Goal: Task Accomplishment & Management: Complete application form

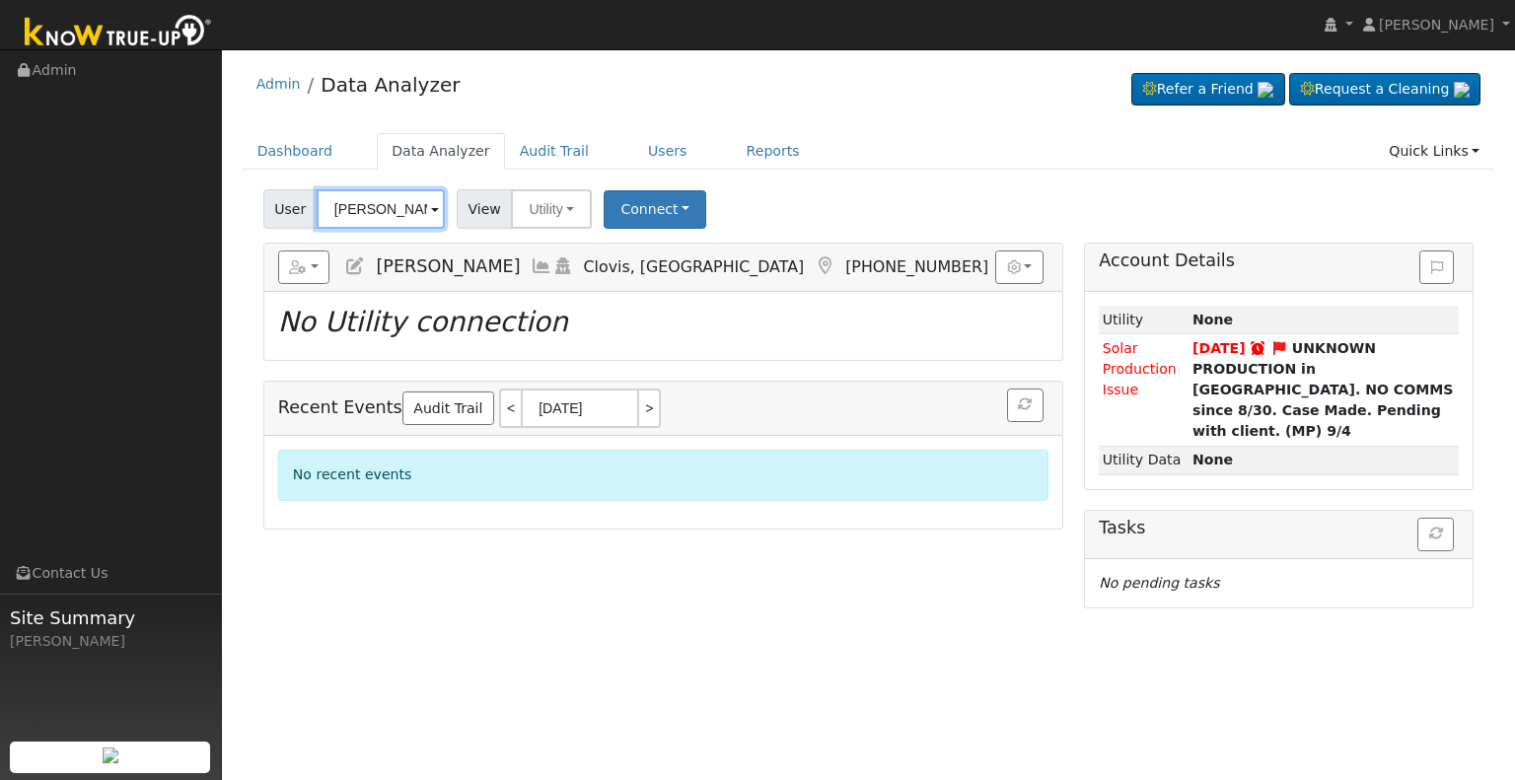
click at [379, 204] on input "Shelbi Ghosoph" at bounding box center [381, 208] width 128 height 39
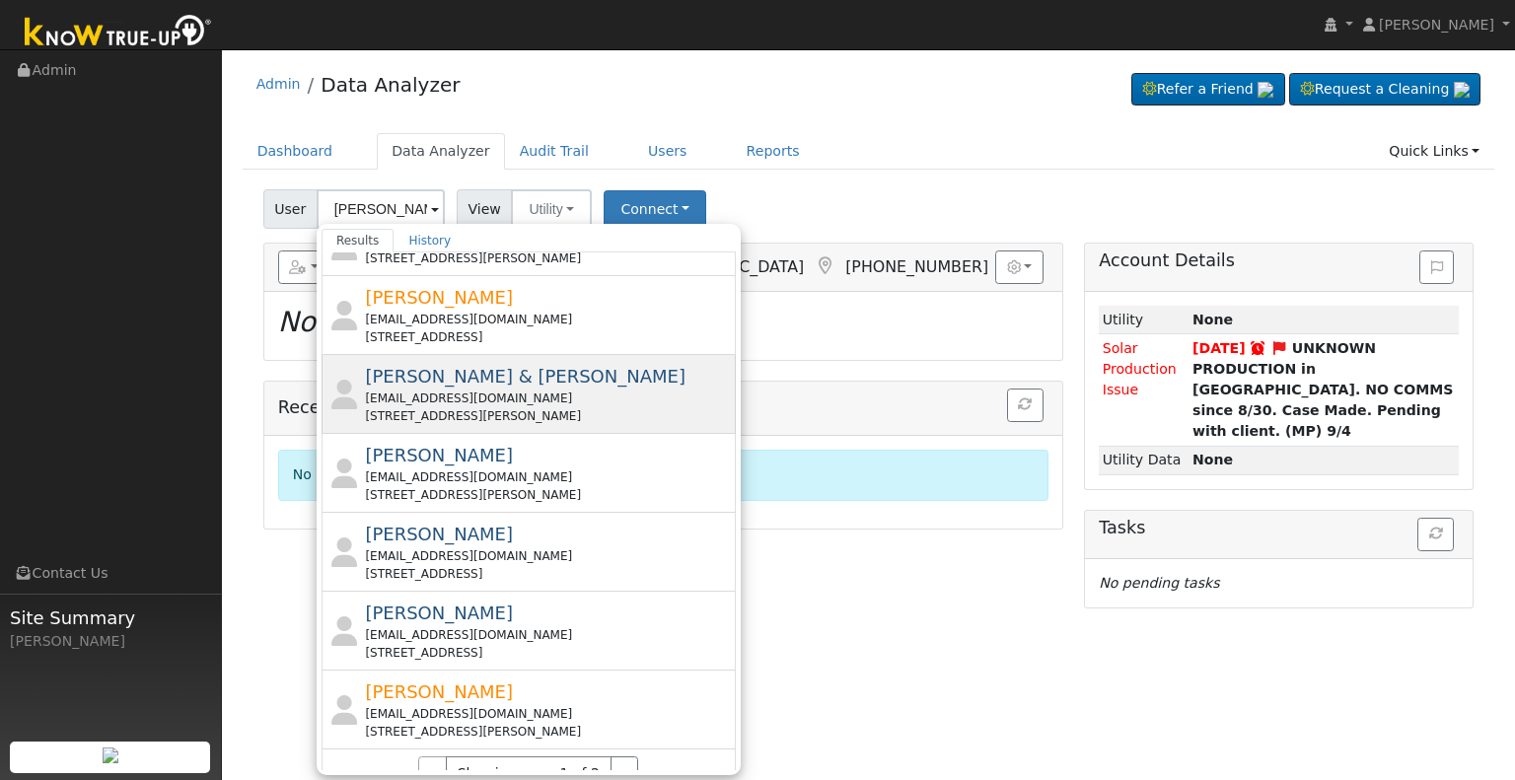
scroll to position [657, 0]
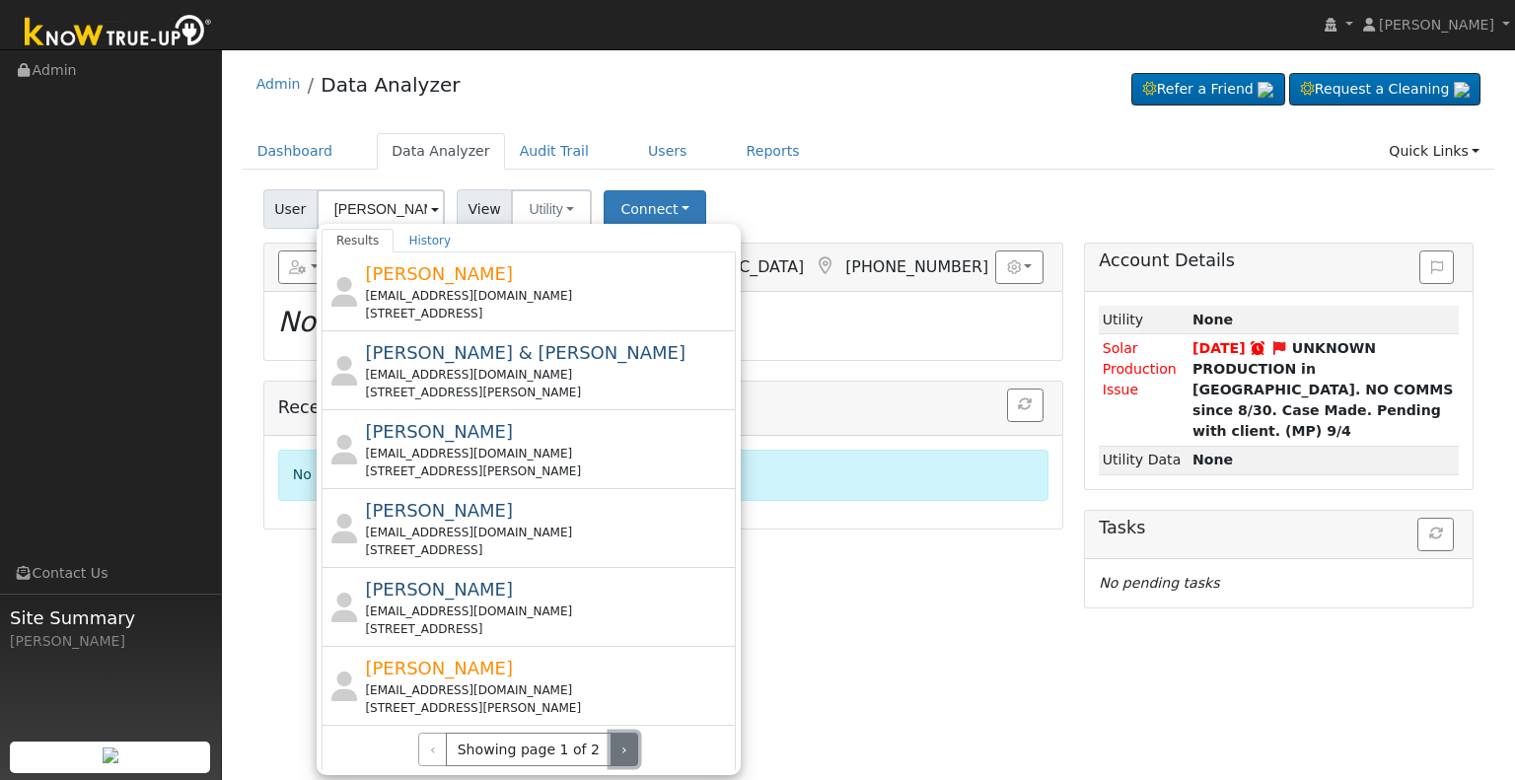
click at [614, 750] on button "›" at bounding box center [624, 750] width 29 height 34
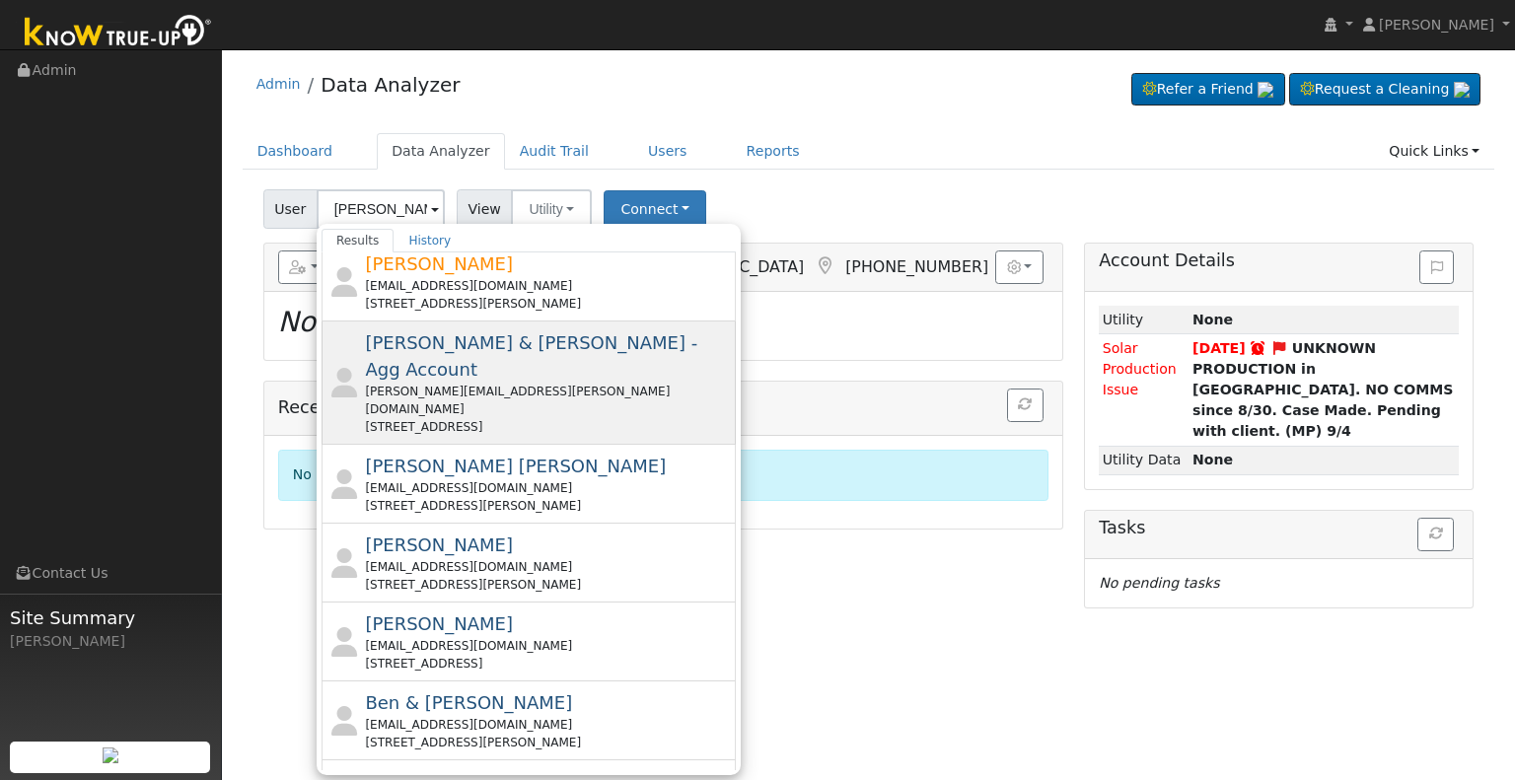
scroll to position [0, 0]
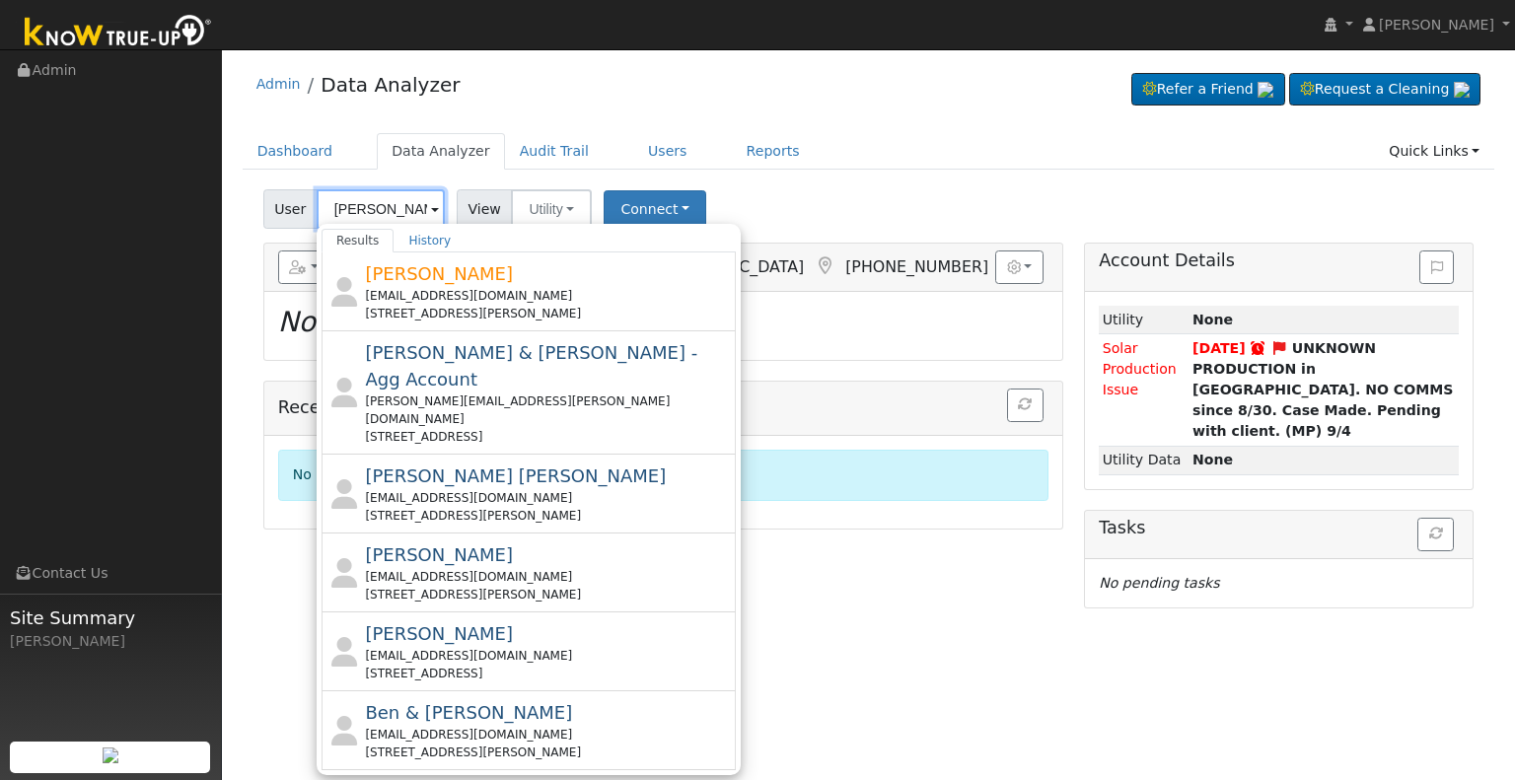
click at [388, 210] on input "Norma" at bounding box center [381, 208] width 128 height 39
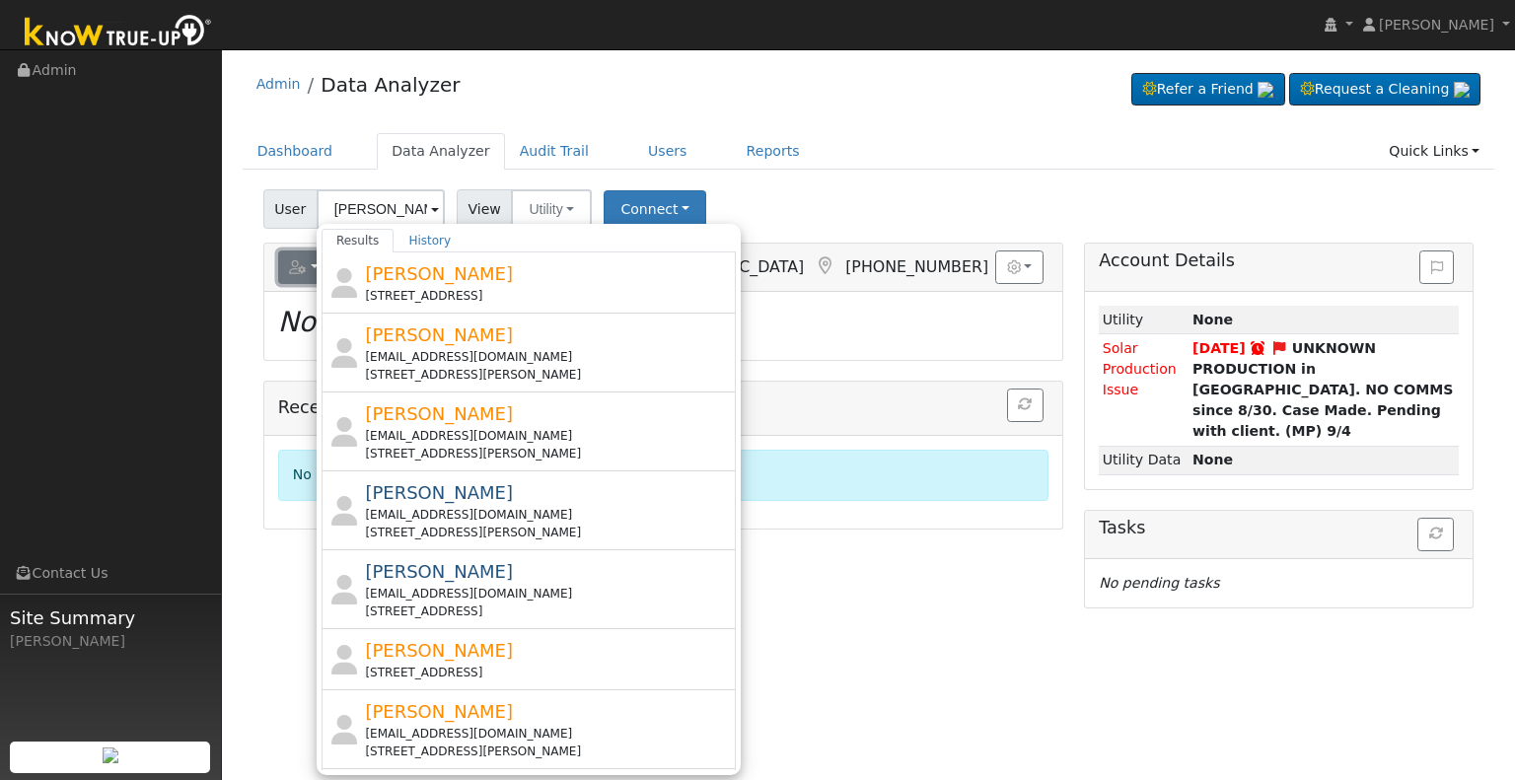
drag, startPoint x: 289, startPoint y: 267, endPoint x: 304, endPoint y: 270, distance: 15.1
click at [290, 267] on icon "button" at bounding box center [298, 267] width 18 height 14
type input "Shelbi Ghosoph"
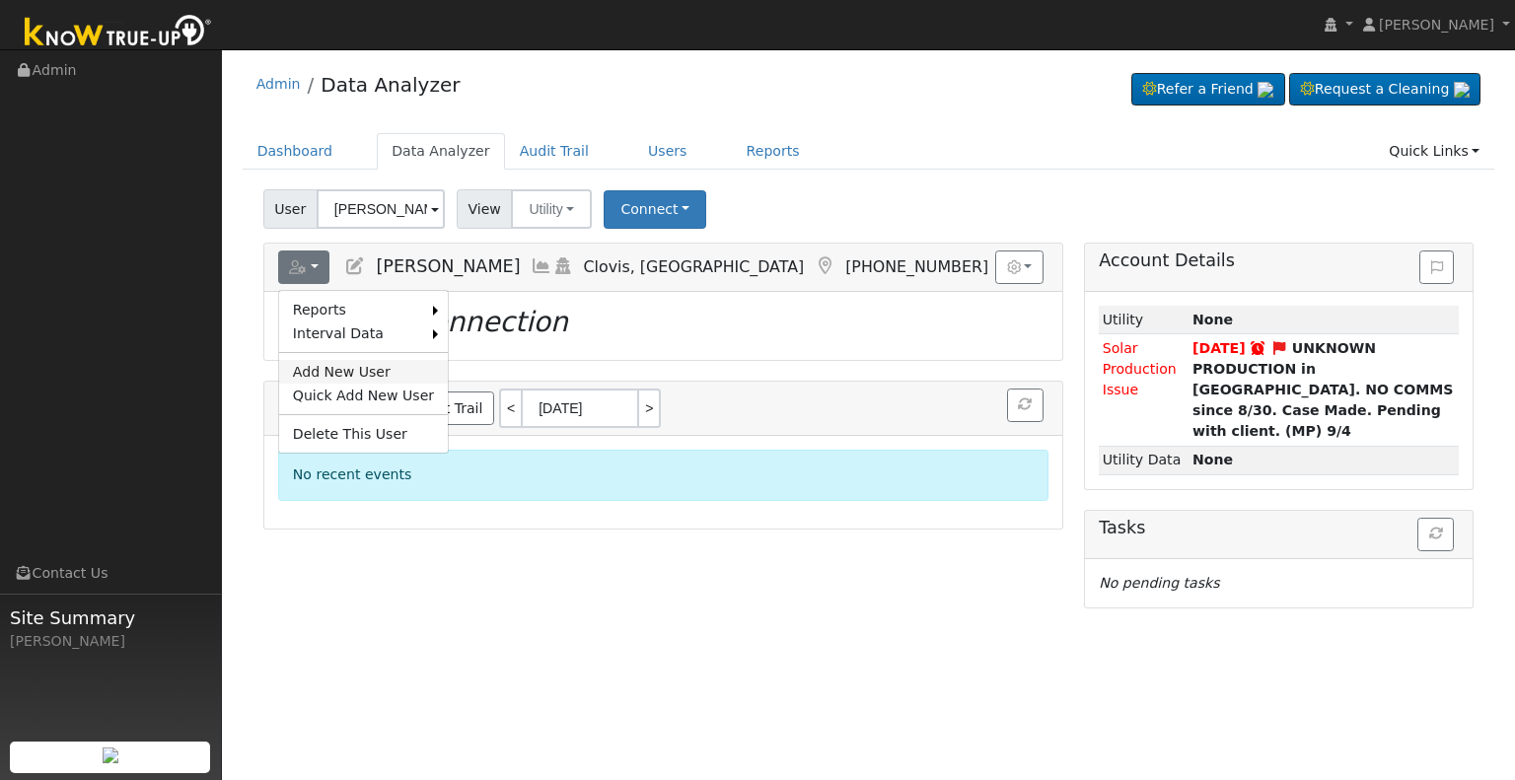
click at [320, 366] on link "Add New User" at bounding box center [363, 372] width 169 height 24
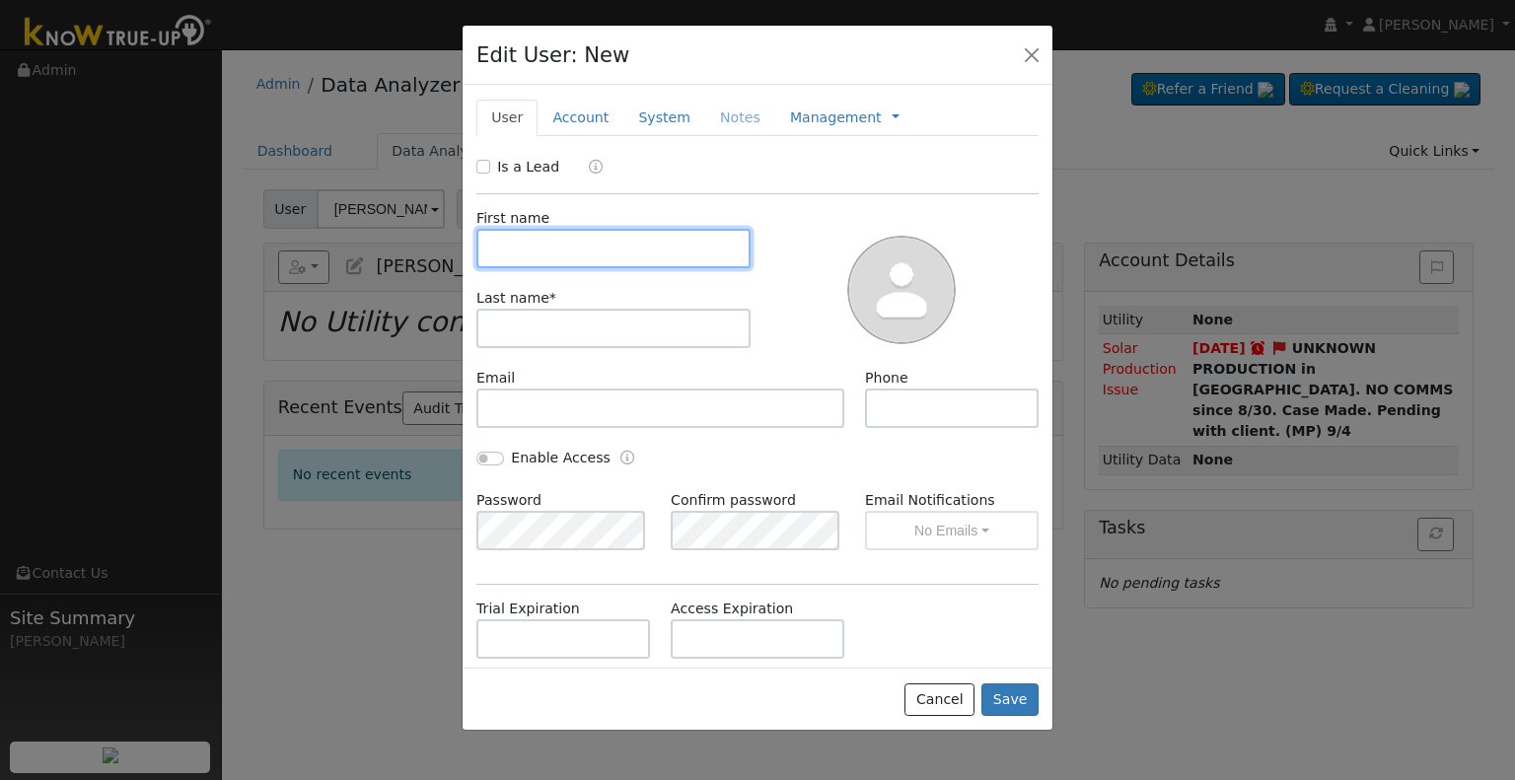
click at [563, 240] on input "text" at bounding box center [613, 248] width 274 height 39
paste input "Norma"
type input "Norma"
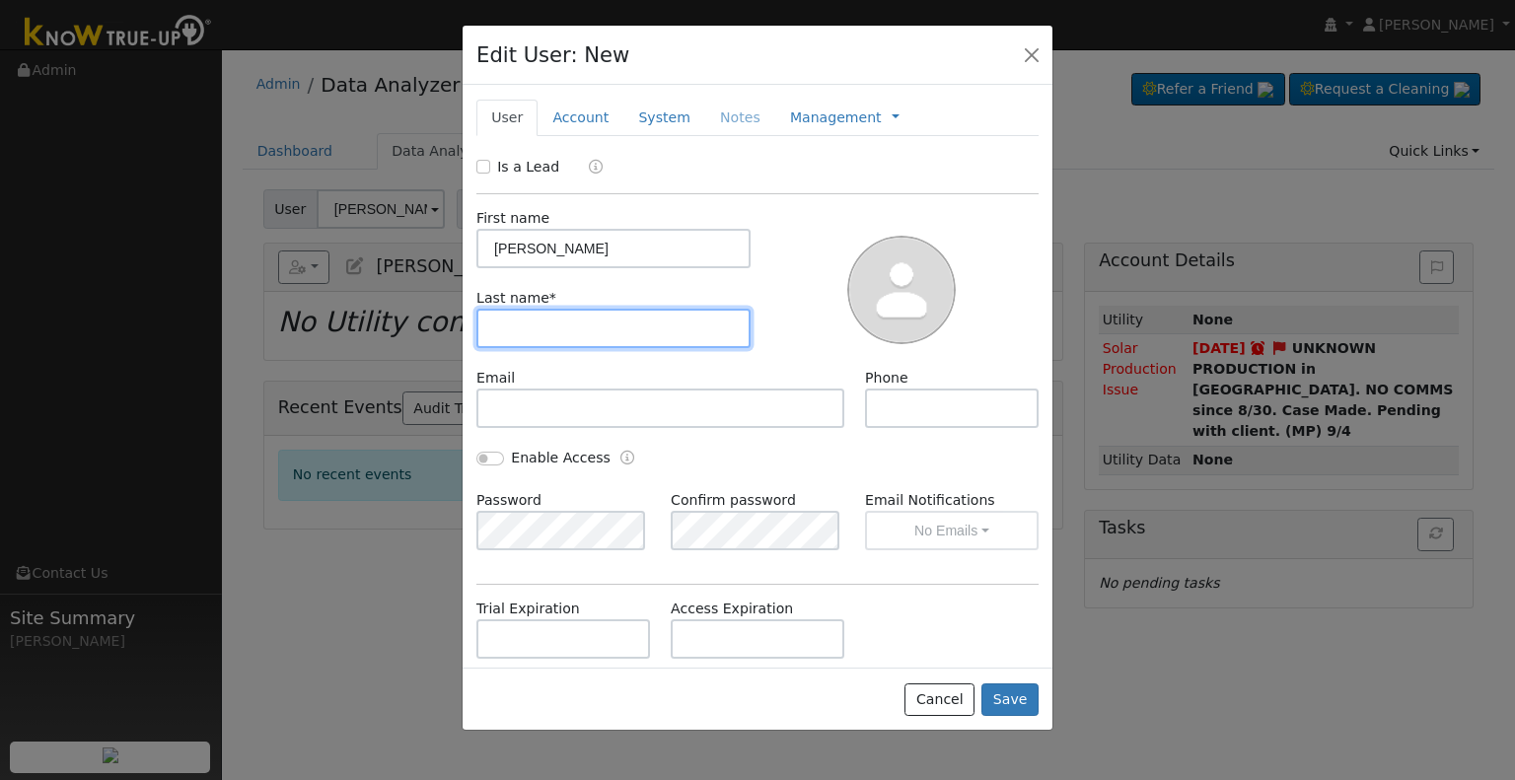
click at [672, 332] on input "text" at bounding box center [613, 328] width 274 height 39
paste input "Acosta"
click at [496, 317] on input "Acosta" at bounding box center [613, 328] width 274 height 39
type input "Acosta"
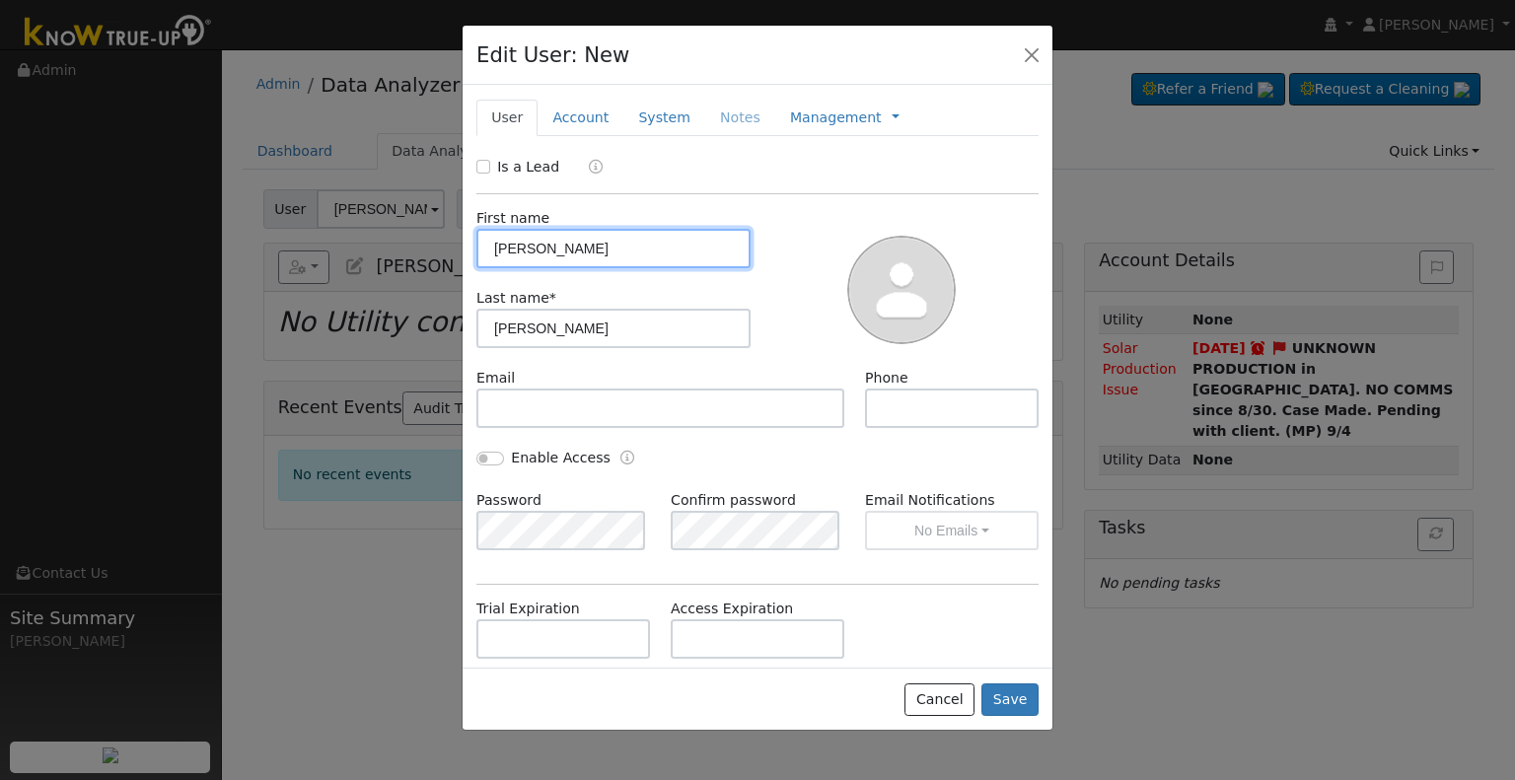
click at [495, 249] on input "Norma" at bounding box center [613, 248] width 274 height 39
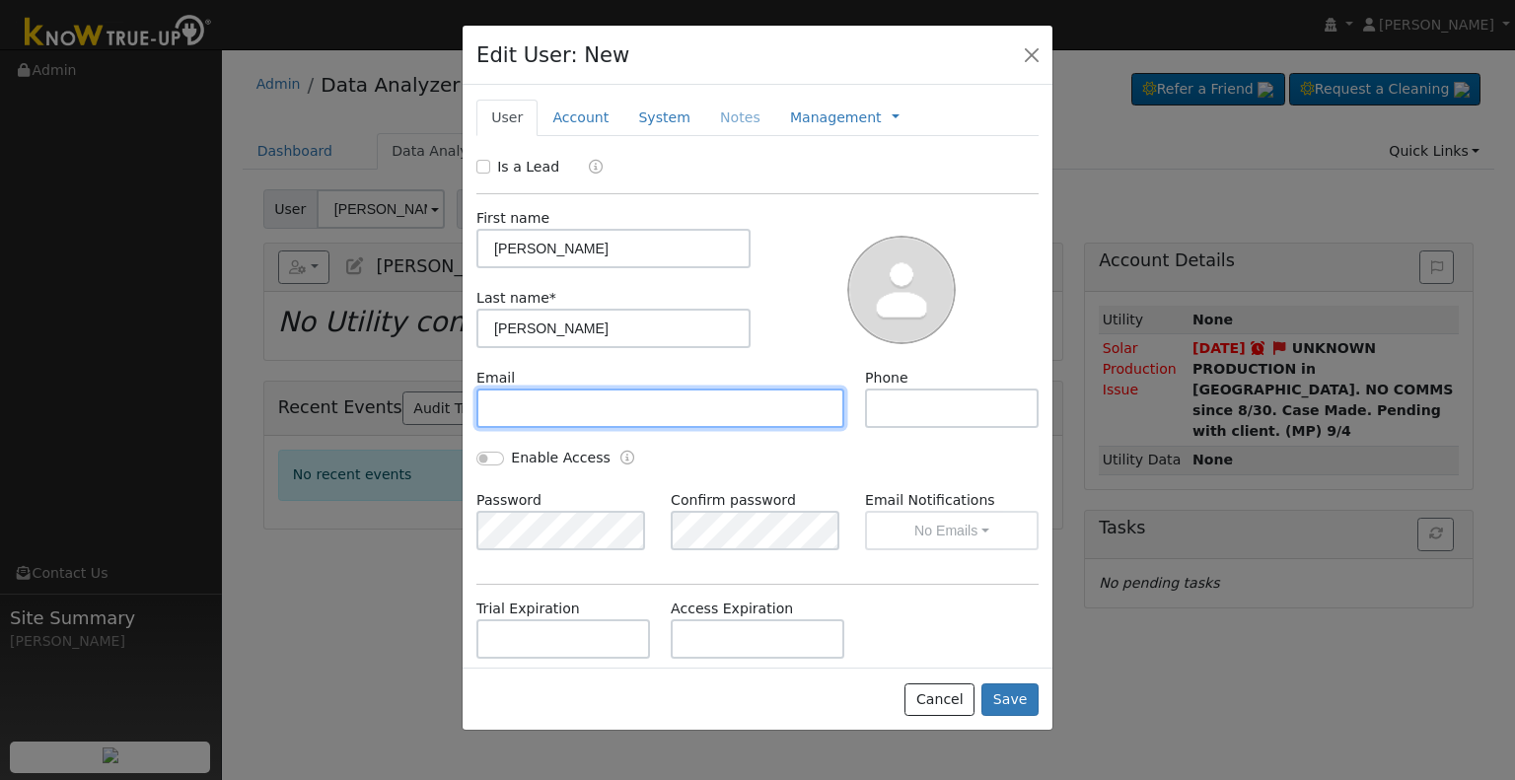
click at [673, 397] on input "text" at bounding box center [660, 408] width 368 height 39
paste input "nacosta245@yahoo.com"
type input "nacosta245@yahoo.com"
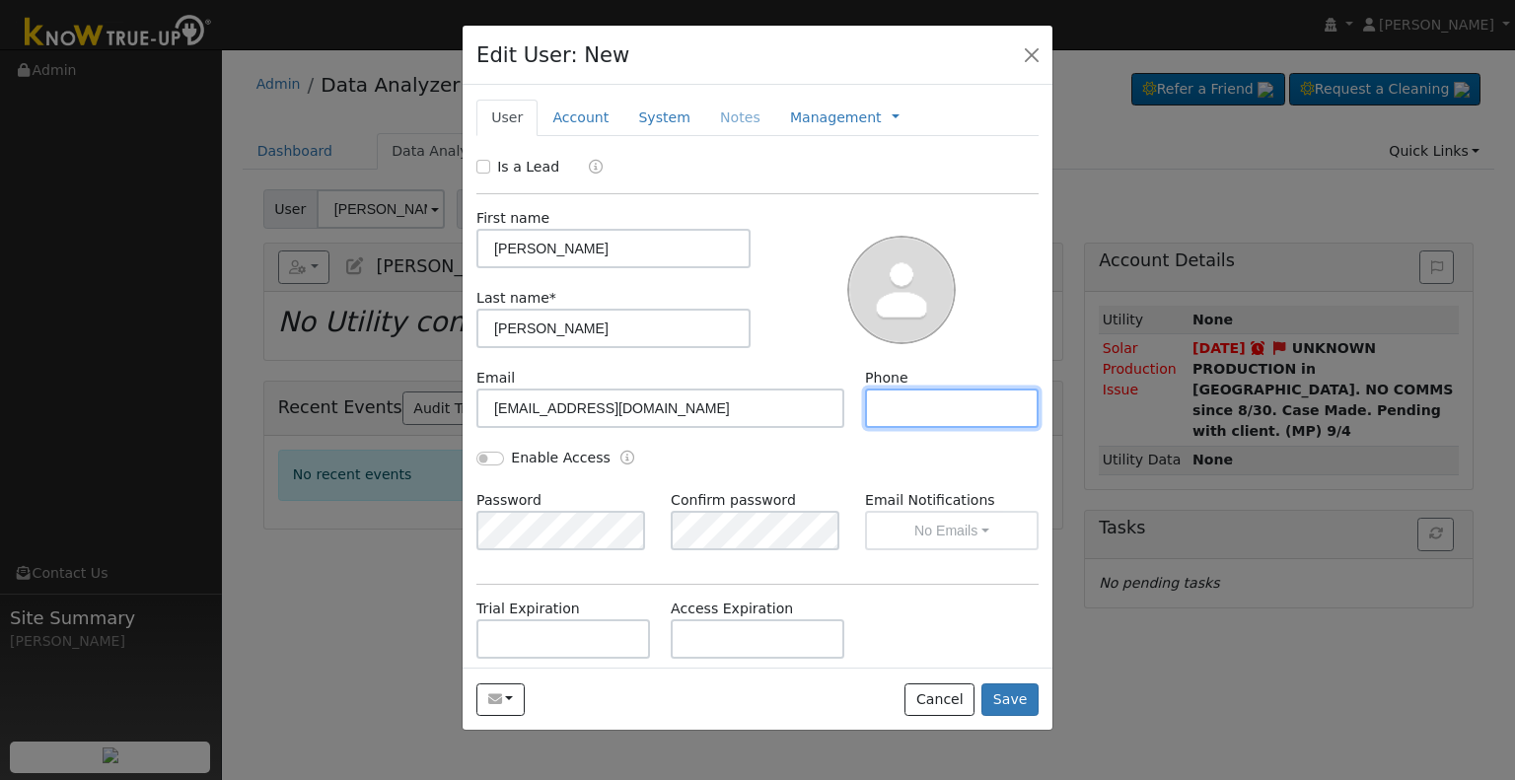
click at [936, 405] on input "text" at bounding box center [952, 408] width 174 height 39
paste input "(559) 572-0325"
type input "(559) 572-0325"
click at [588, 112] on link "Account" at bounding box center [581, 118] width 86 height 36
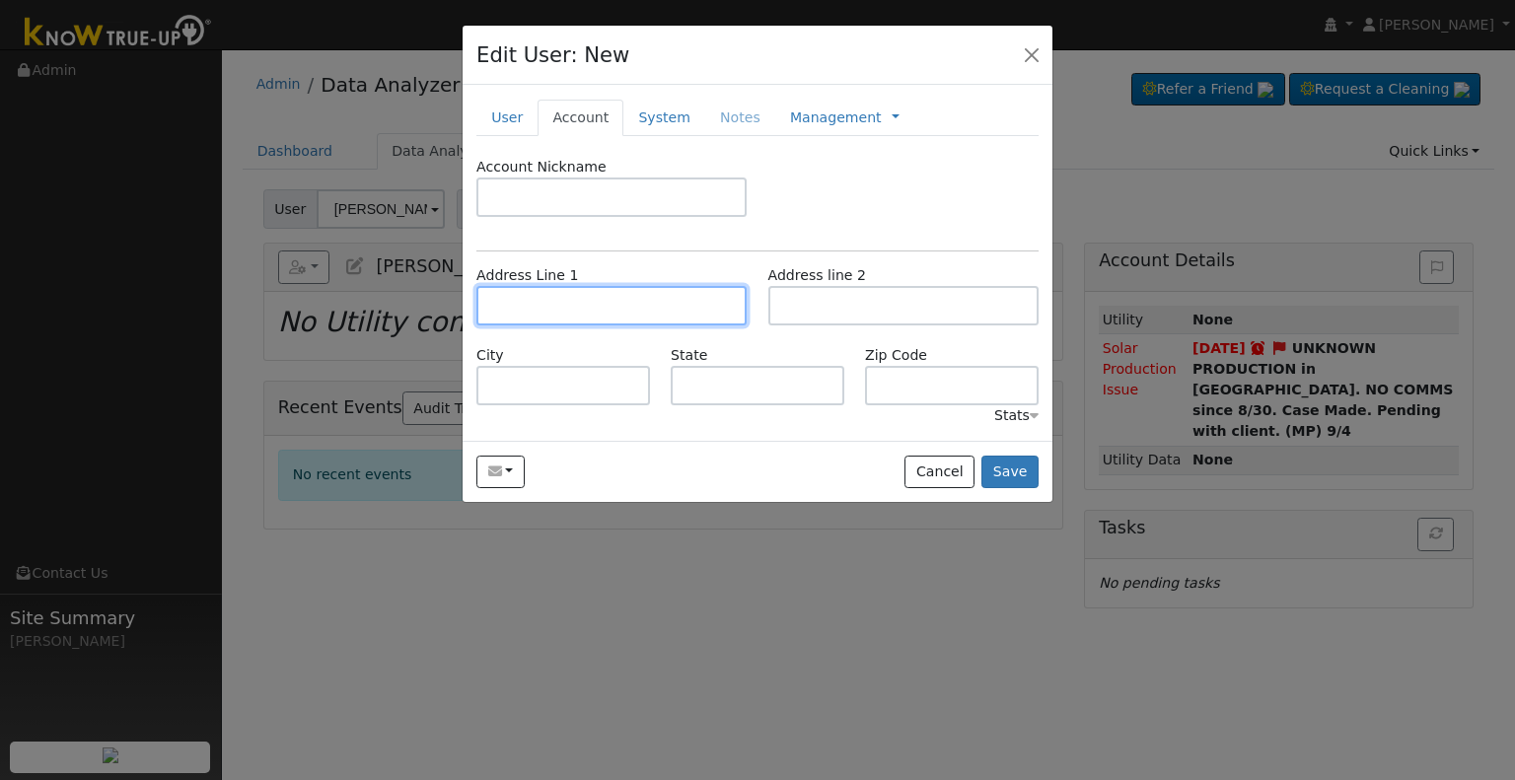
click at [580, 310] on input "text" at bounding box center [611, 305] width 270 height 39
paste input "1633 Eagle Street"
type input "1633 Eagle Street"
type input "Lemoore"
type input "CA"
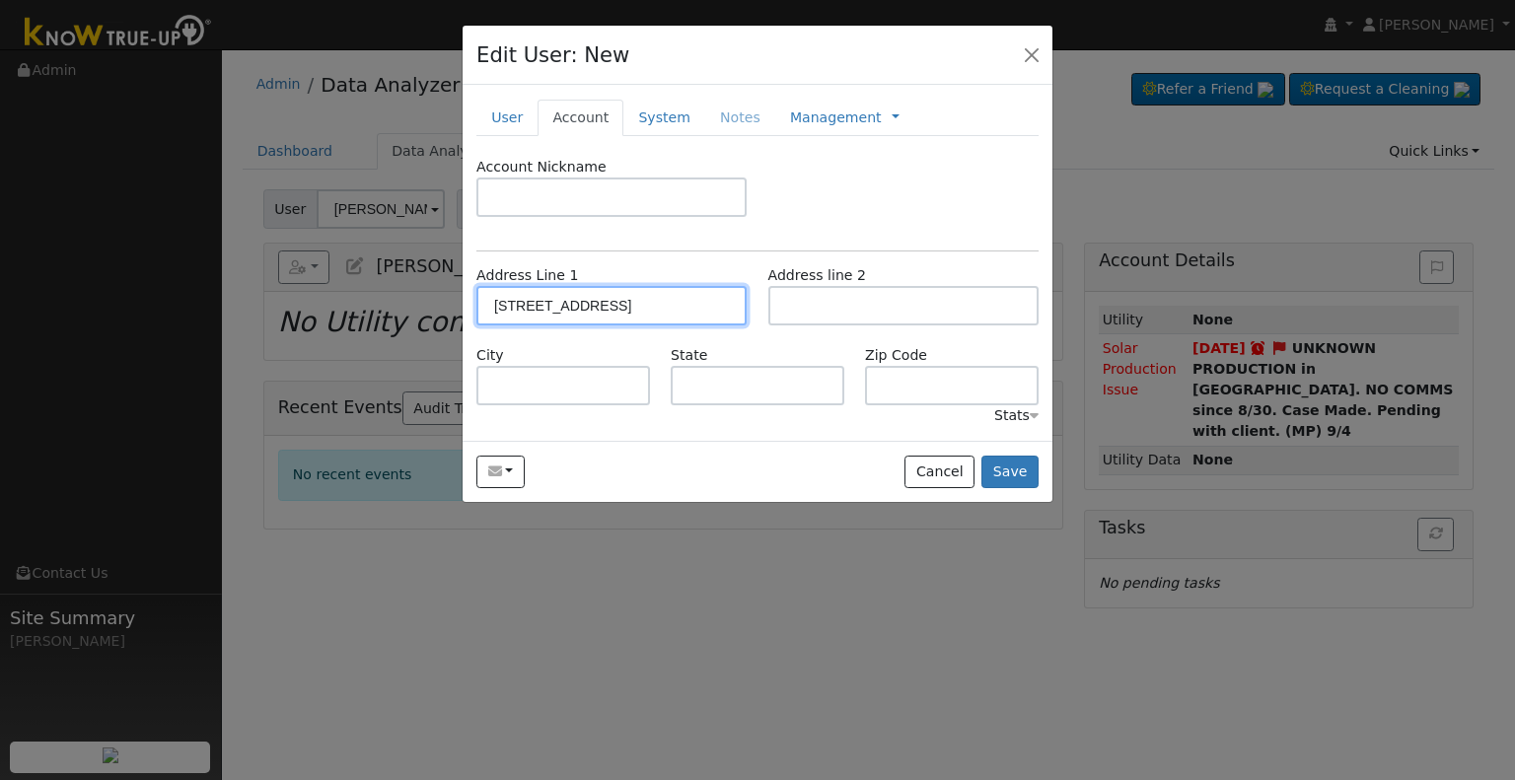
type input "93245"
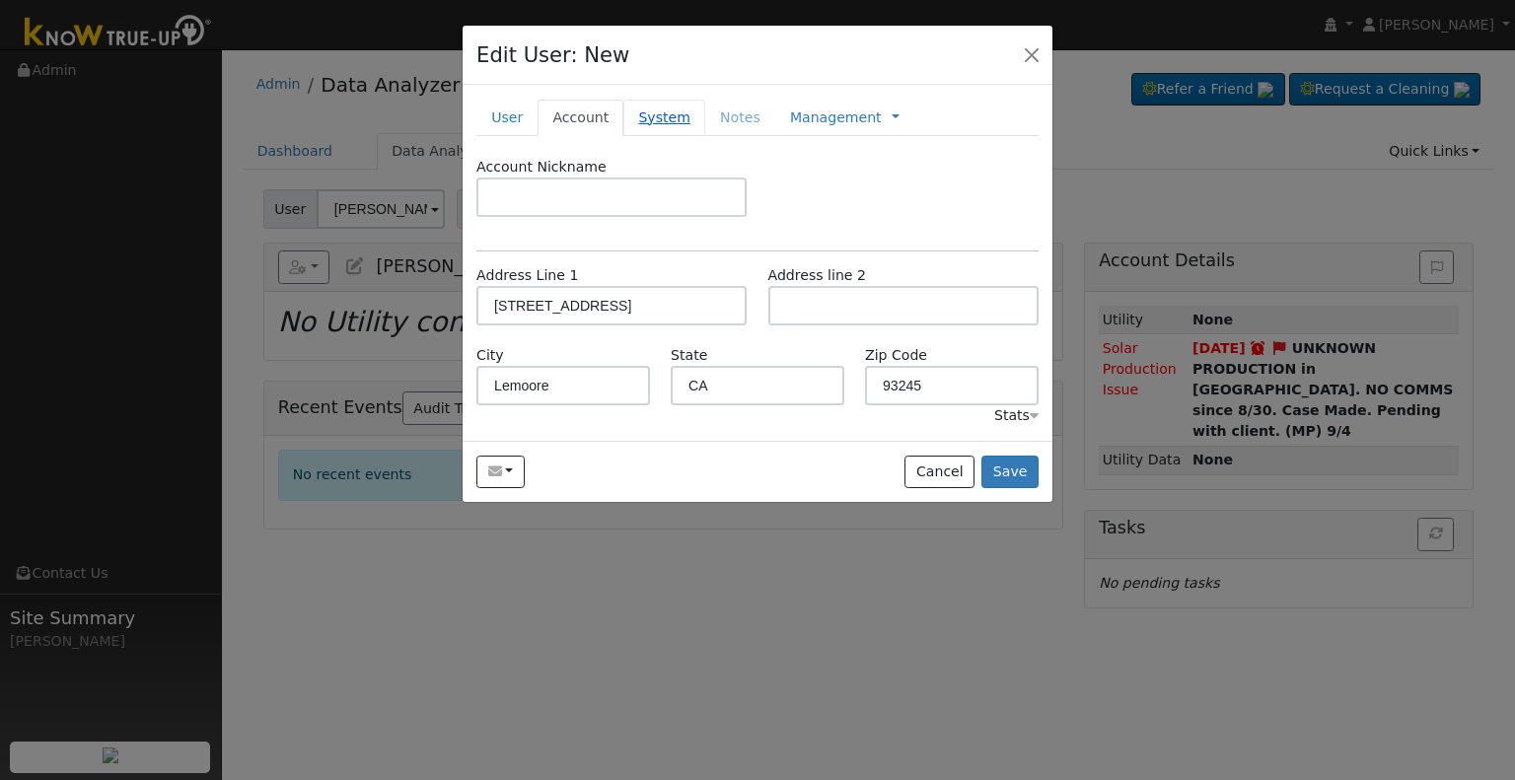
drag, startPoint x: 647, startPoint y: 113, endPoint x: 30, endPoint y: 328, distance: 653.8
click at [645, 113] on link "System" at bounding box center [664, 118] width 82 height 36
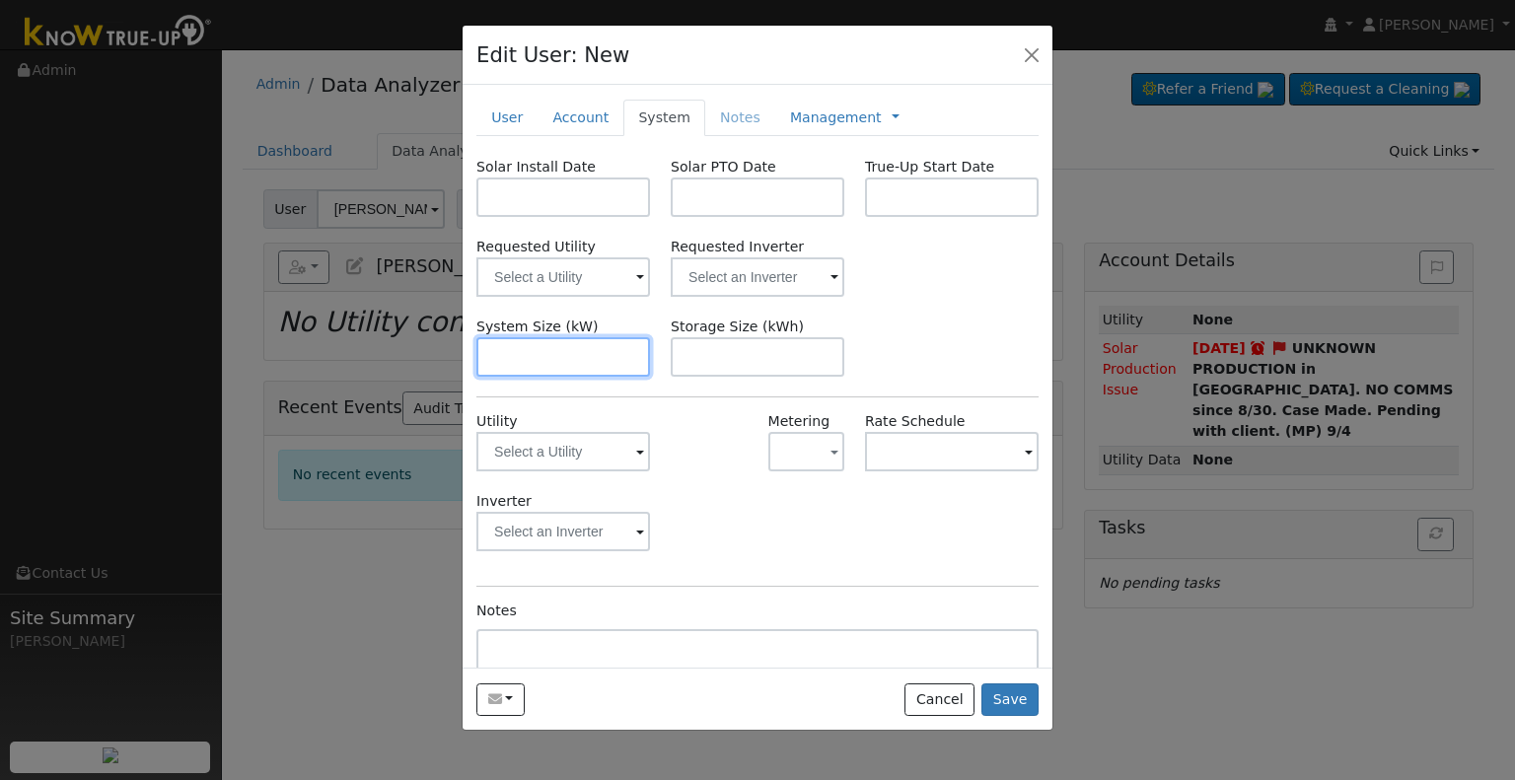
click at [607, 351] on input "text" at bounding box center [563, 356] width 174 height 39
paste input "6.970"
type input "7"
click at [531, 203] on input "text" at bounding box center [563, 197] width 174 height 39
paste input "8/5/2025"
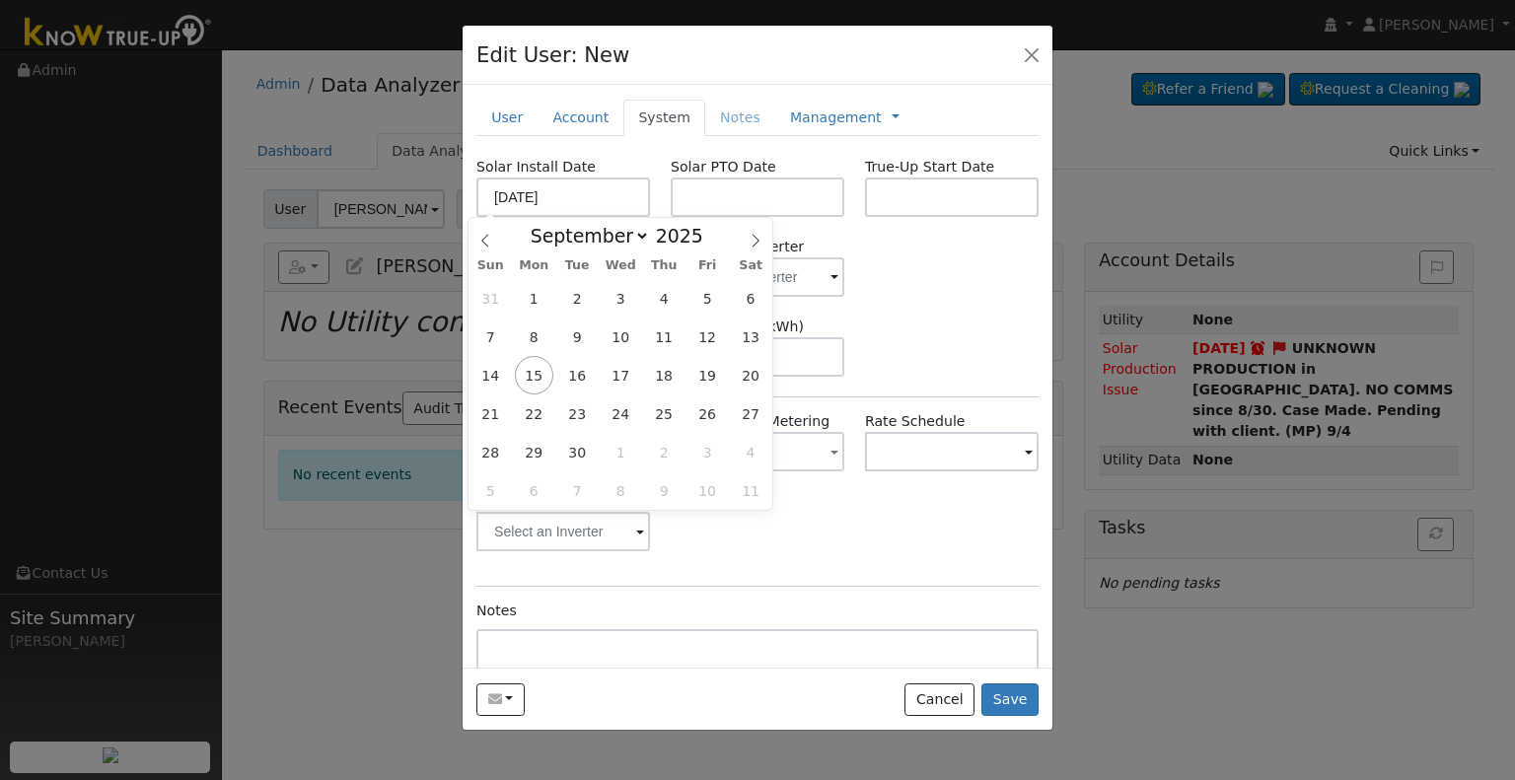
type input "08/05/2025"
select select "7"
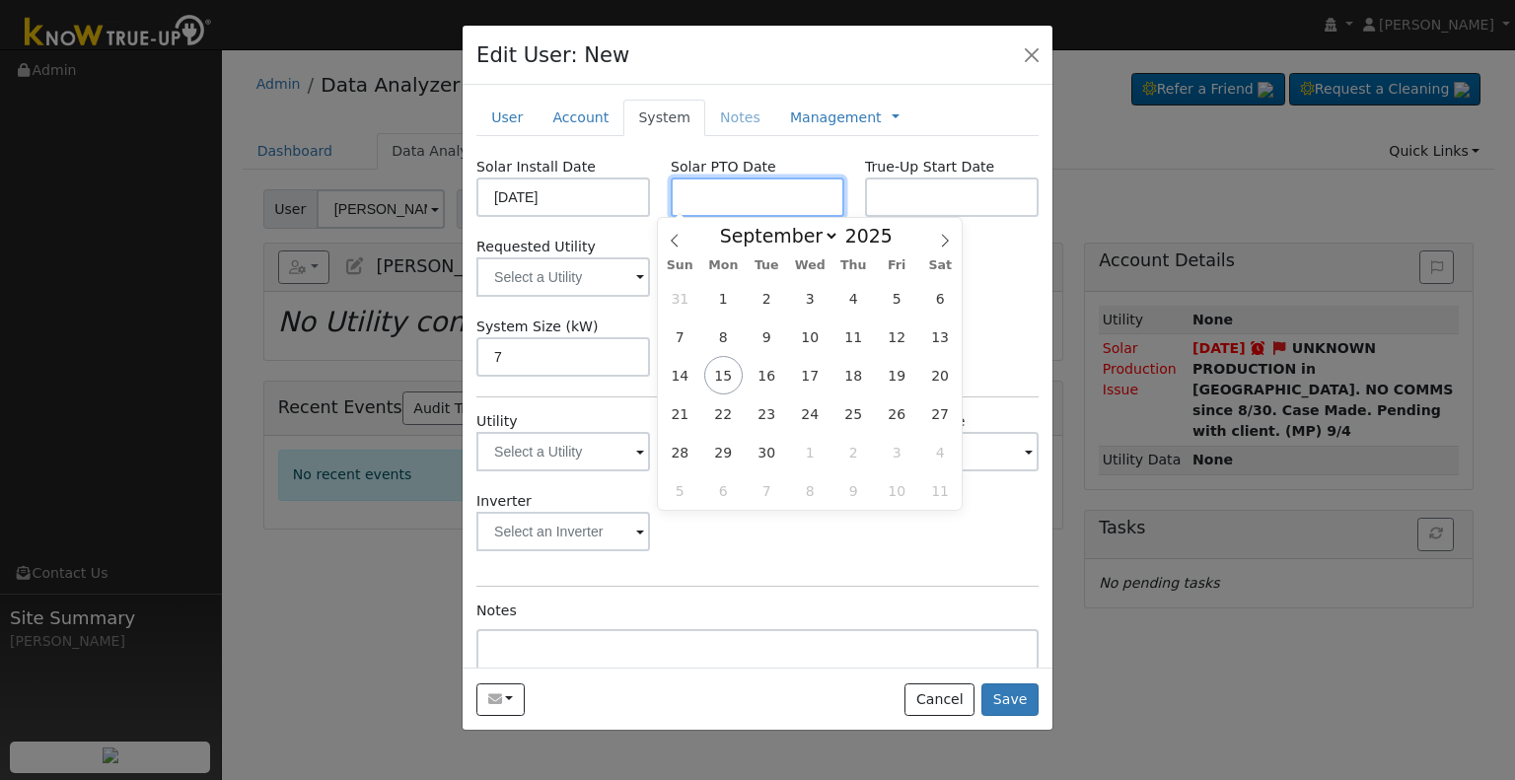
click at [710, 192] on input "text" at bounding box center [758, 197] width 174 height 39
paste input "9/12/2025"
type input "09/12/2025"
click at [923, 178] on input "text" at bounding box center [952, 197] width 174 height 39
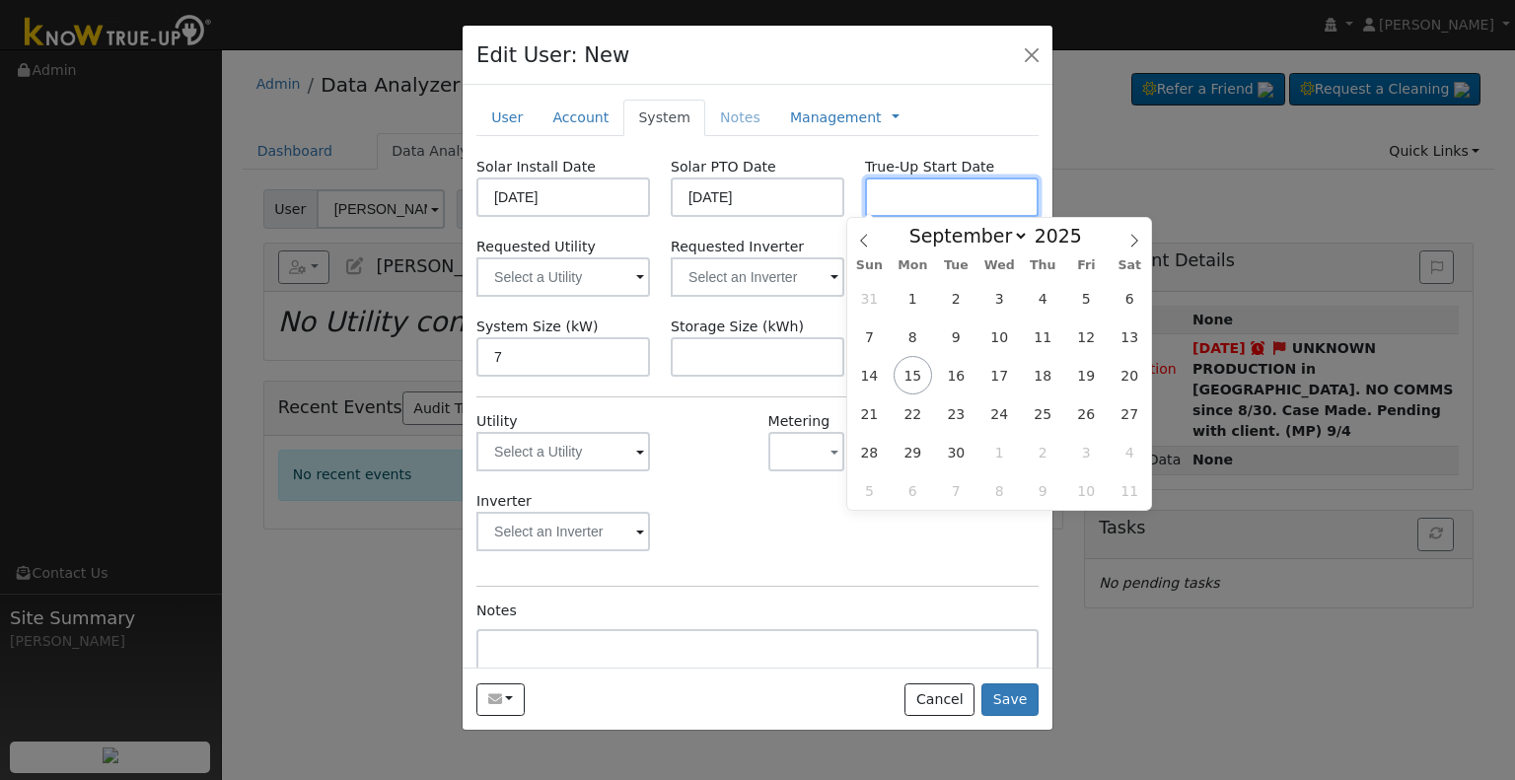
paste input "9/12/2025"
type input "09/12/2025"
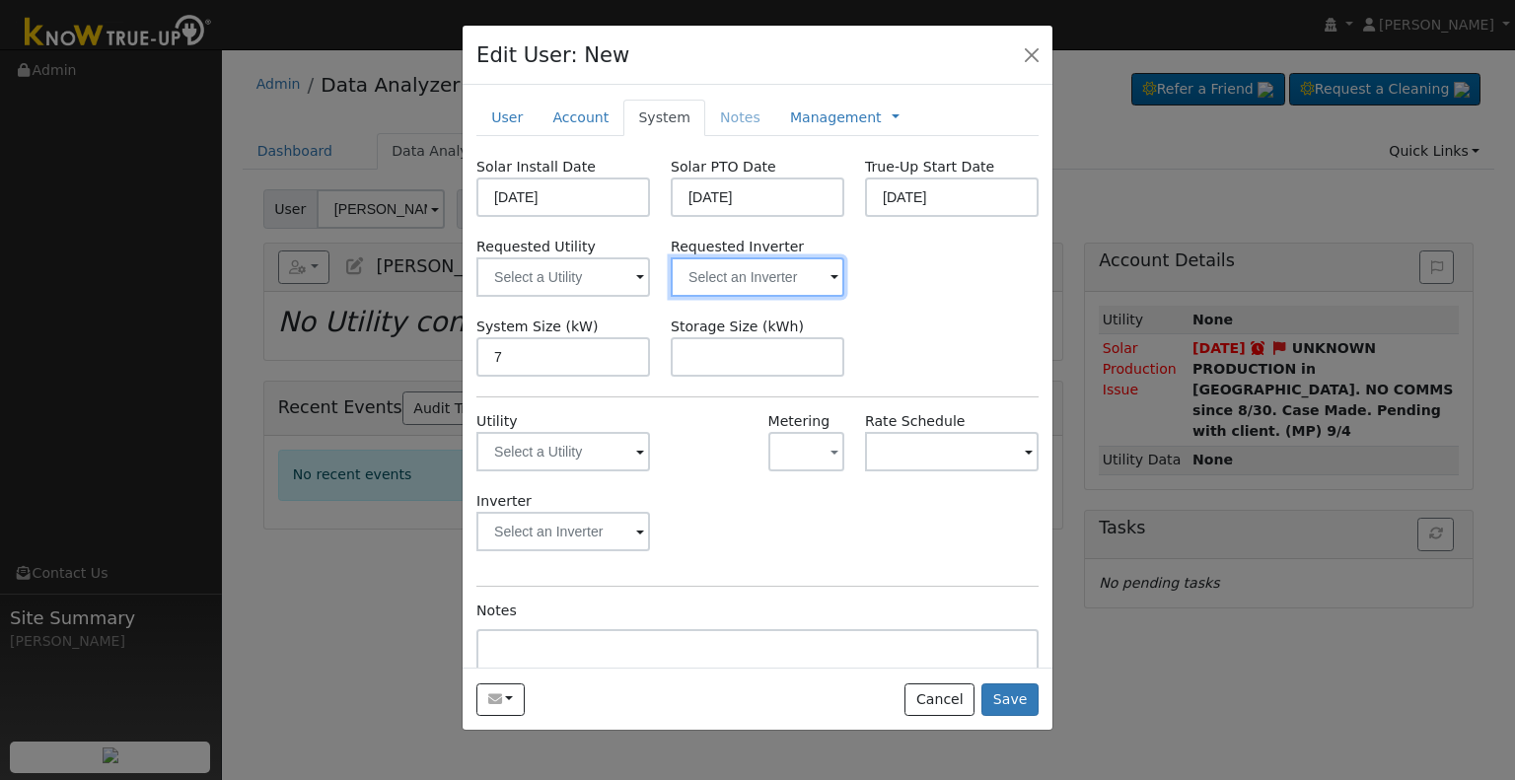
click at [773, 292] on input "text" at bounding box center [758, 276] width 174 height 39
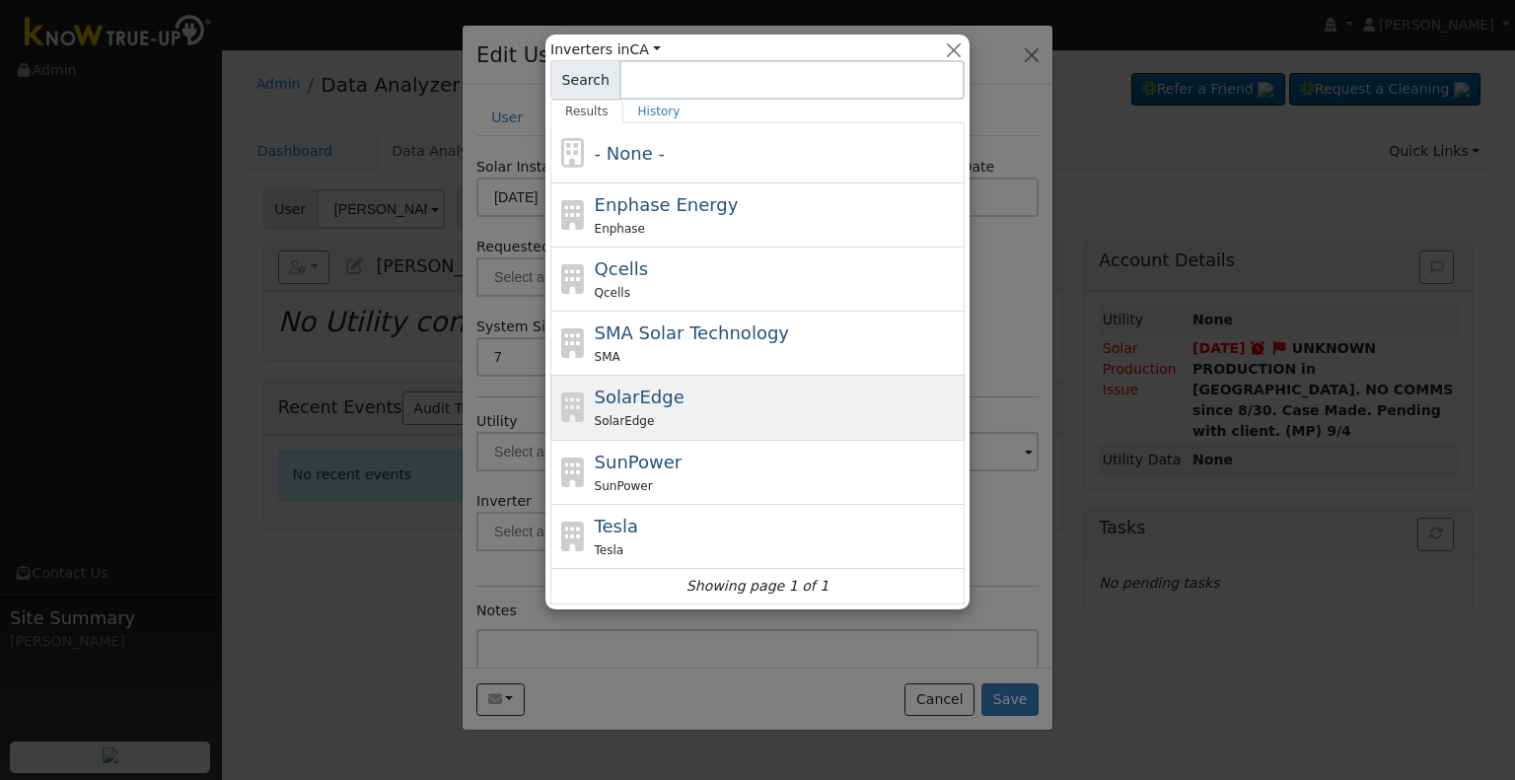
click at [685, 405] on div "SolarEdge SolarEdge" at bounding box center [778, 407] width 366 height 47
type input "SolarEdge"
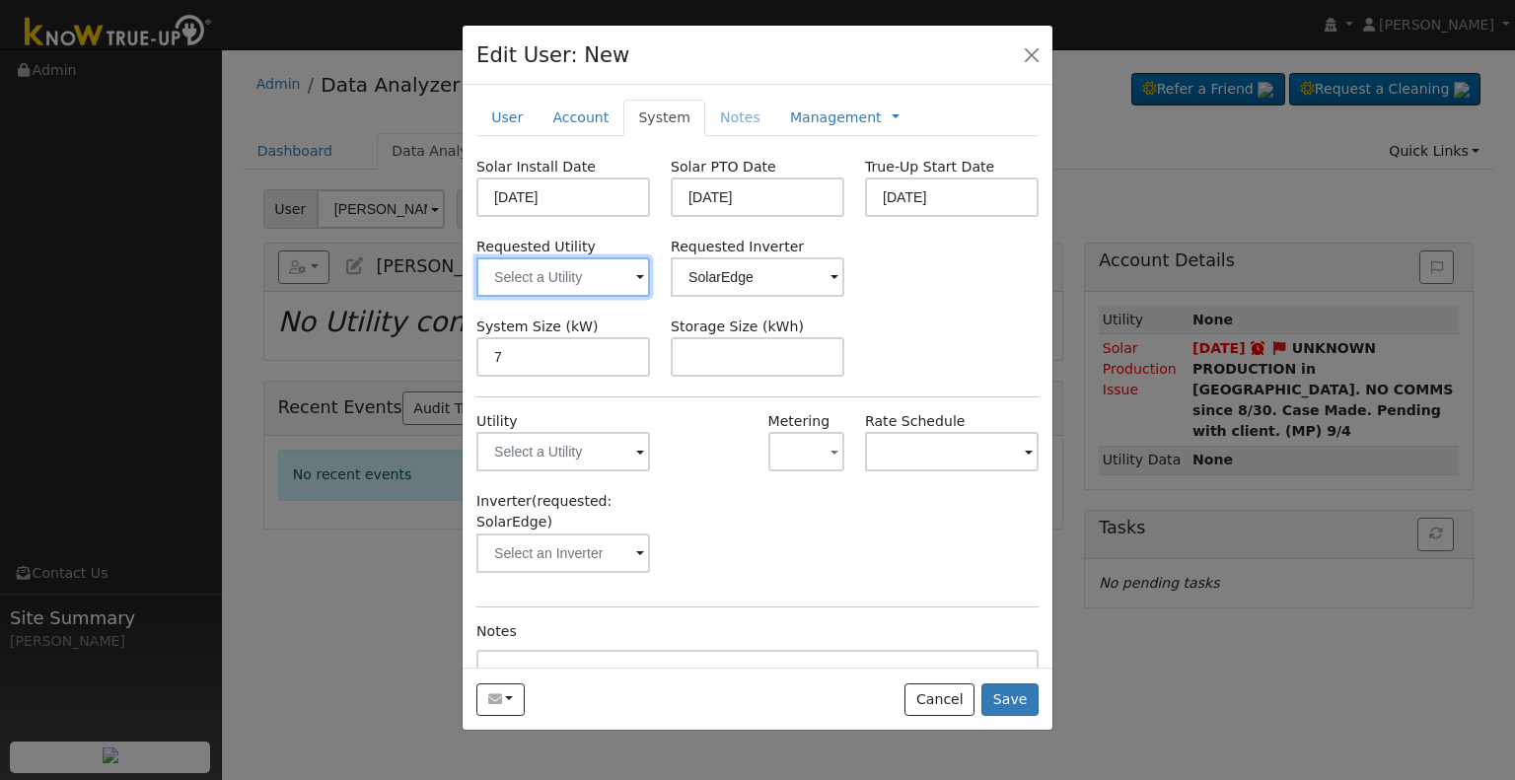
click at [550, 272] on input "text" at bounding box center [563, 276] width 174 height 39
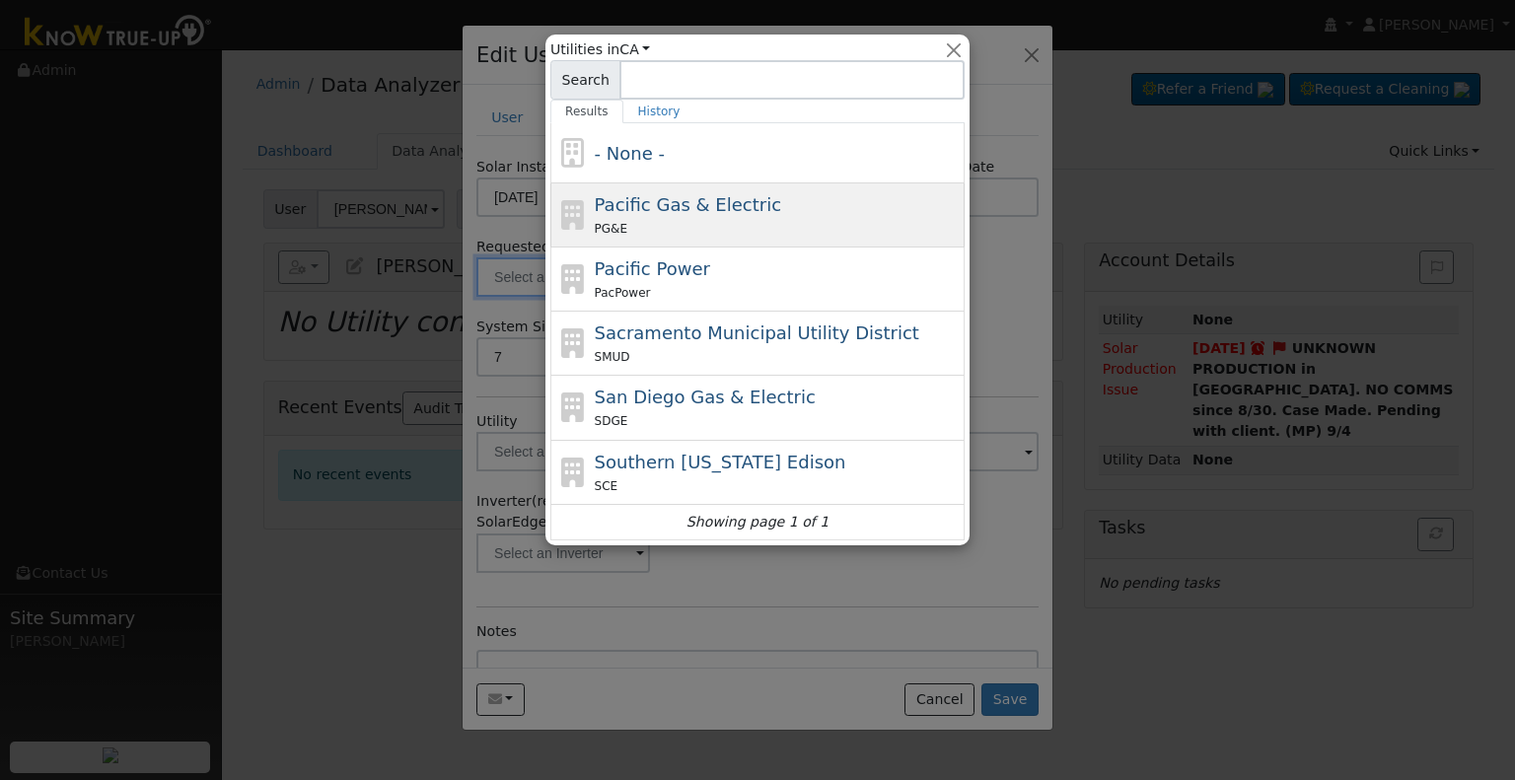
click at [689, 219] on div "PG&E" at bounding box center [778, 228] width 366 height 21
type input "Pacific Gas & Electric"
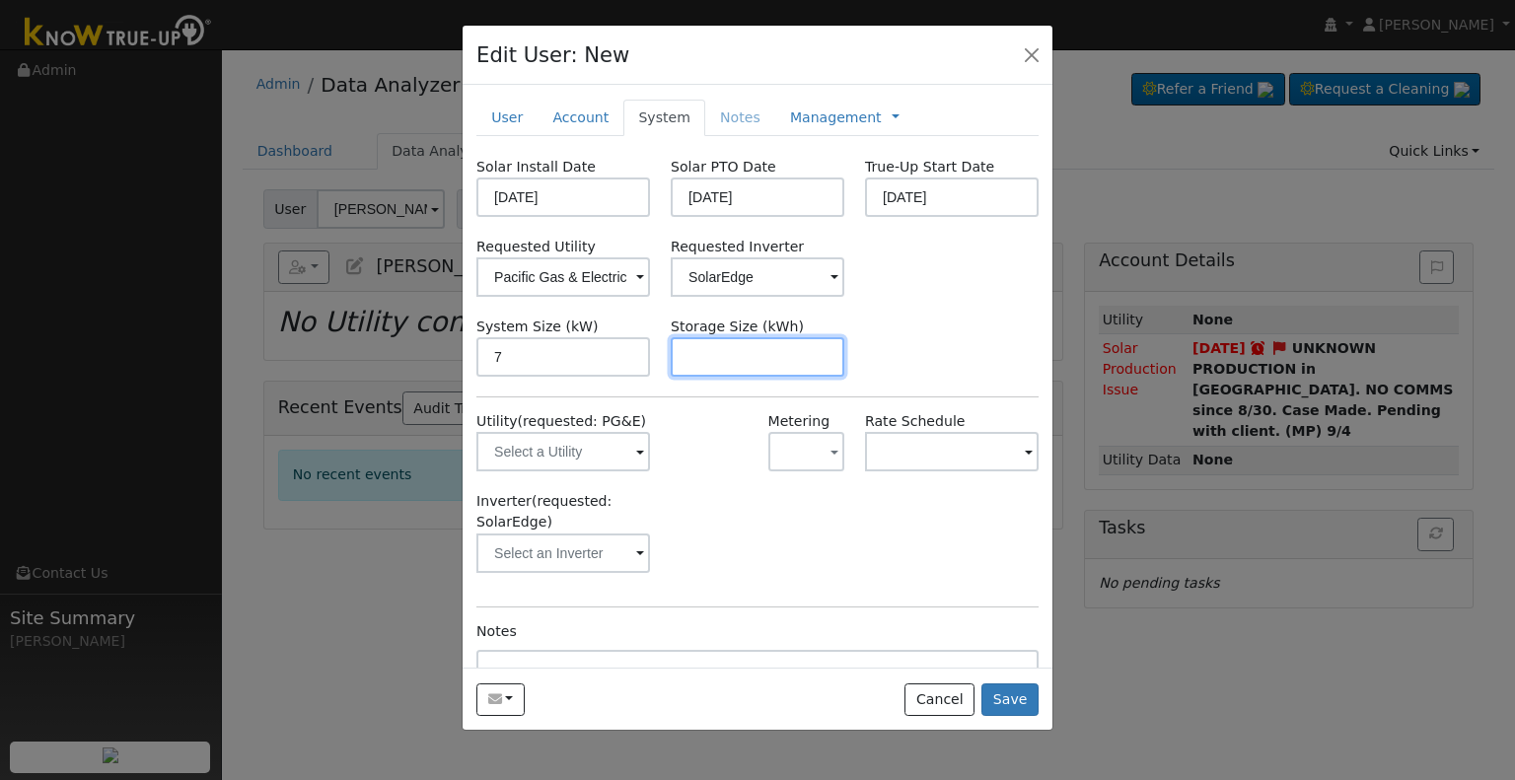
click at [781, 346] on input "text" at bounding box center [758, 356] width 174 height 39
paste input "10.00"
type input "10"
click at [818, 117] on link "Management" at bounding box center [836, 118] width 92 height 21
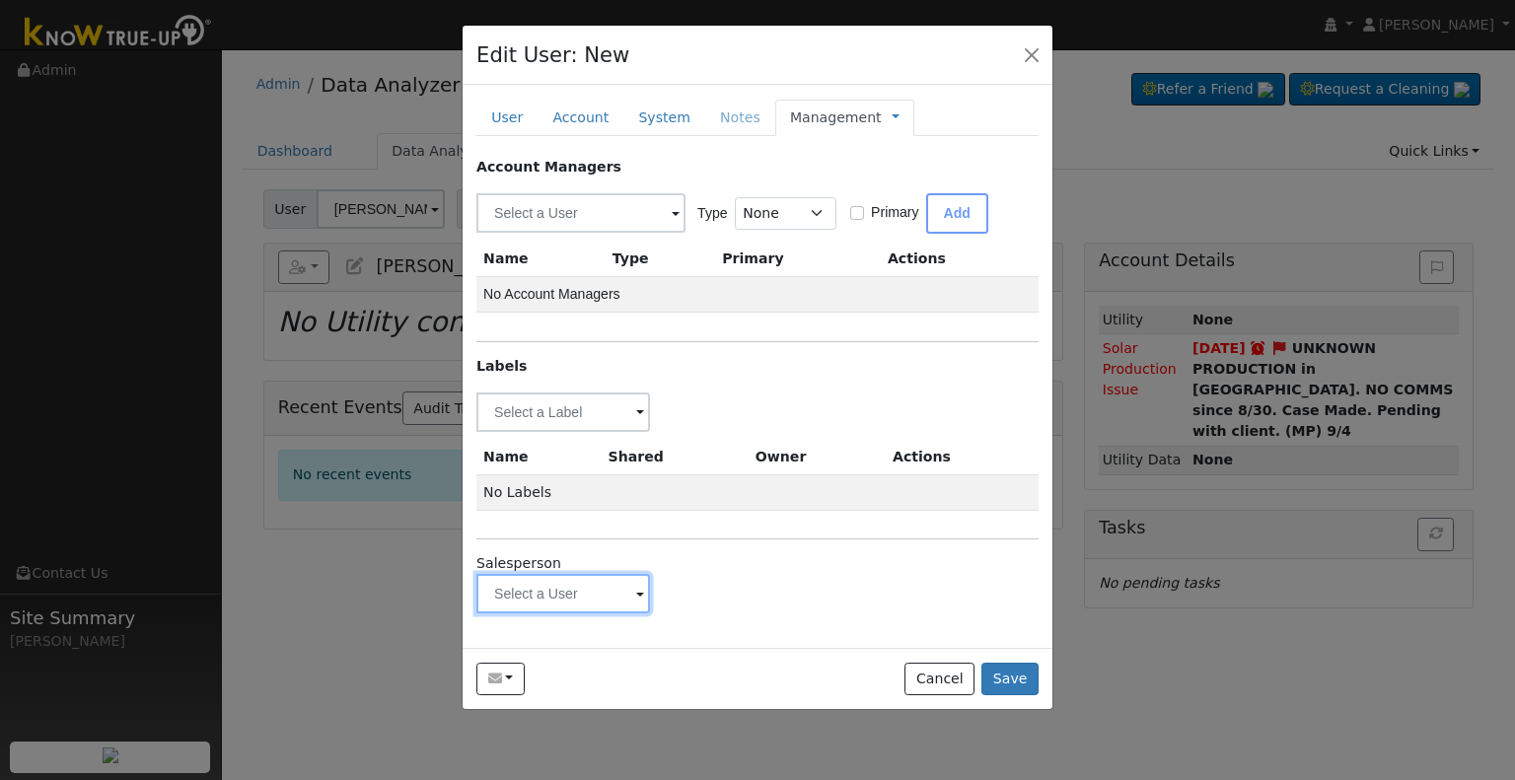
click at [552, 584] on input "text" at bounding box center [563, 593] width 174 height 39
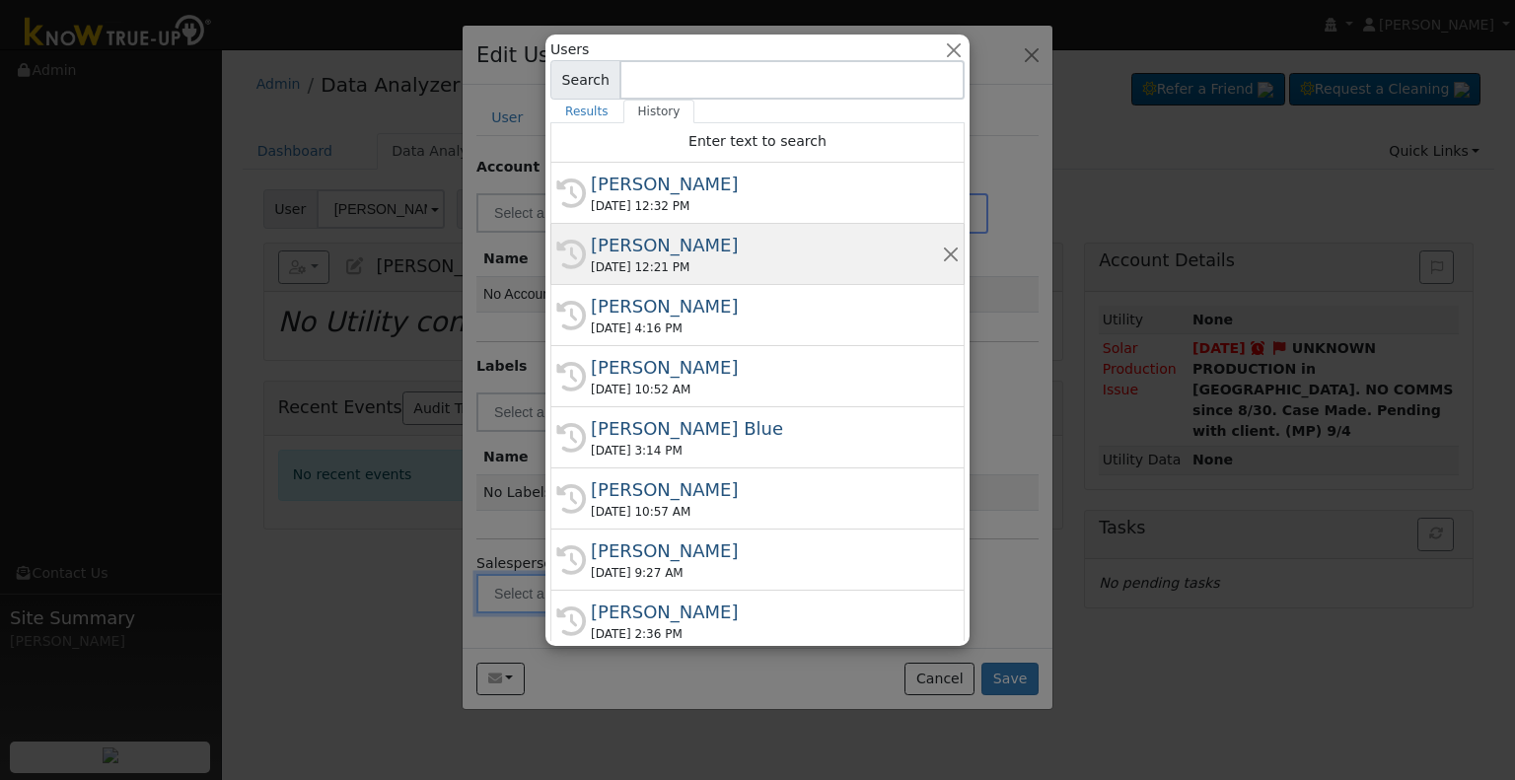
click at [677, 263] on div "09/08/2025 12:21 PM" at bounding box center [766, 267] width 351 height 18
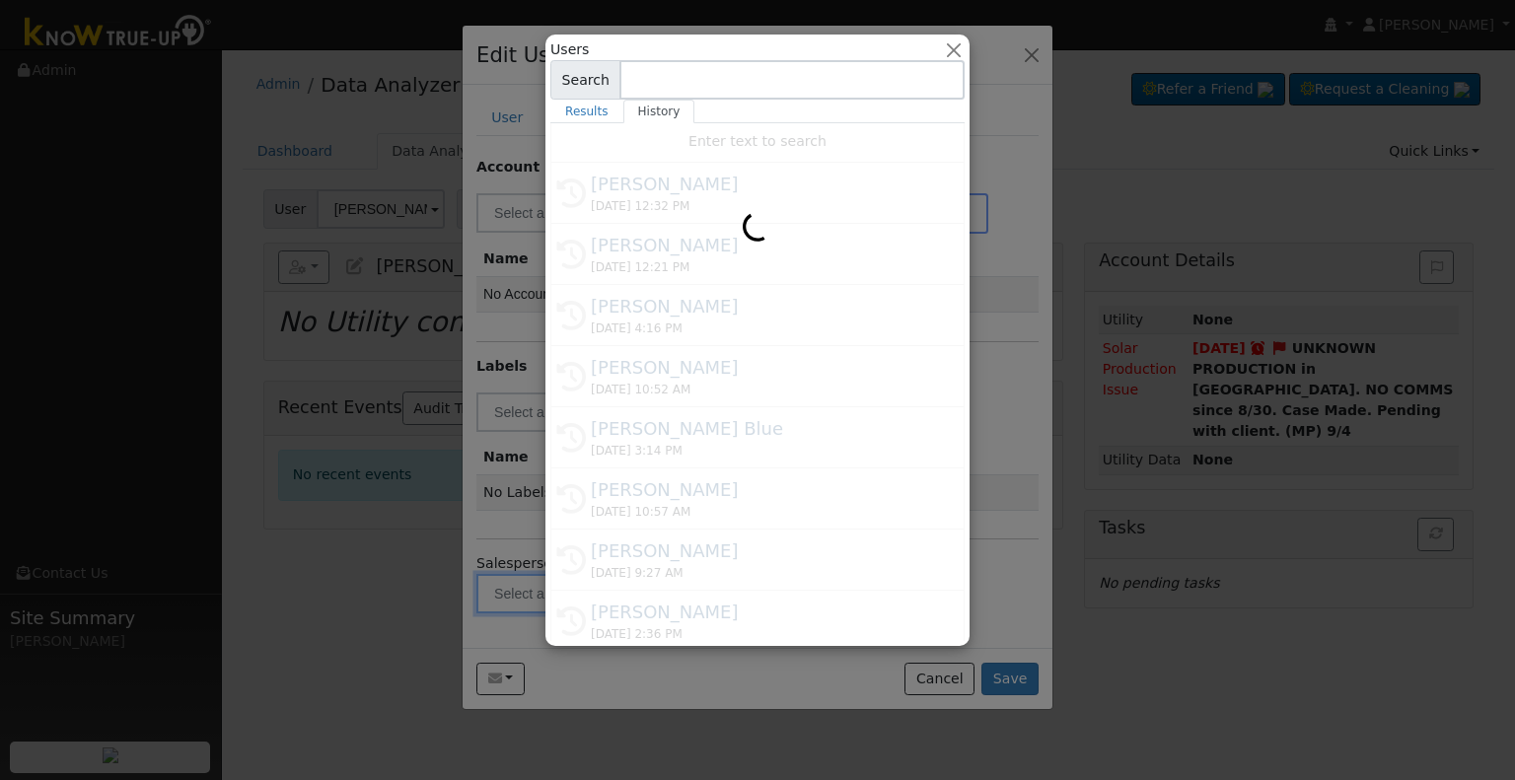
type input "Ian Mendenhall"
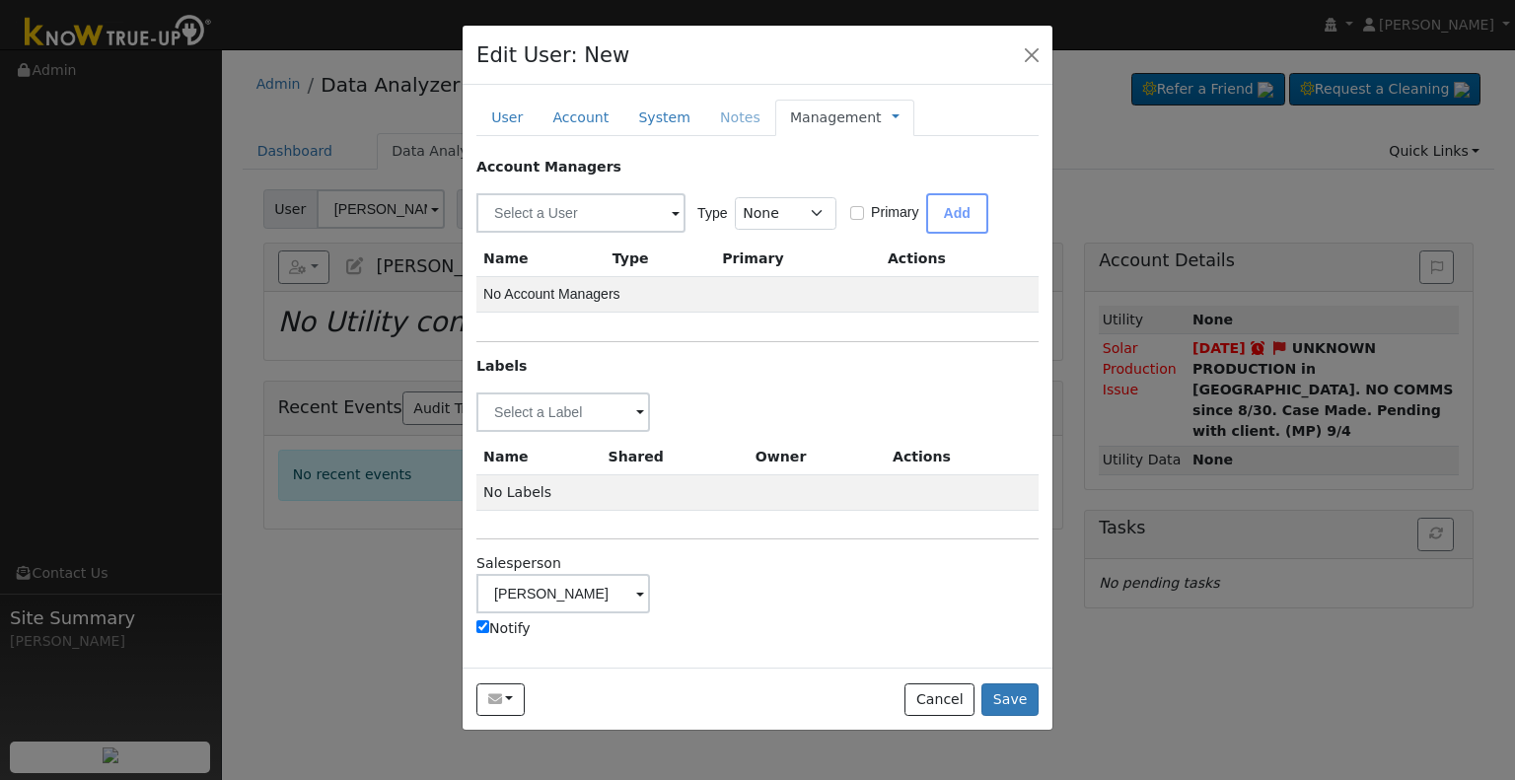
click at [516, 622] on label "Notify" at bounding box center [503, 628] width 54 height 21
click at [489, 622] on input "Notify" at bounding box center [482, 626] width 13 height 13
checkbox input "false"
click at [549, 416] on input "text" at bounding box center [563, 412] width 174 height 39
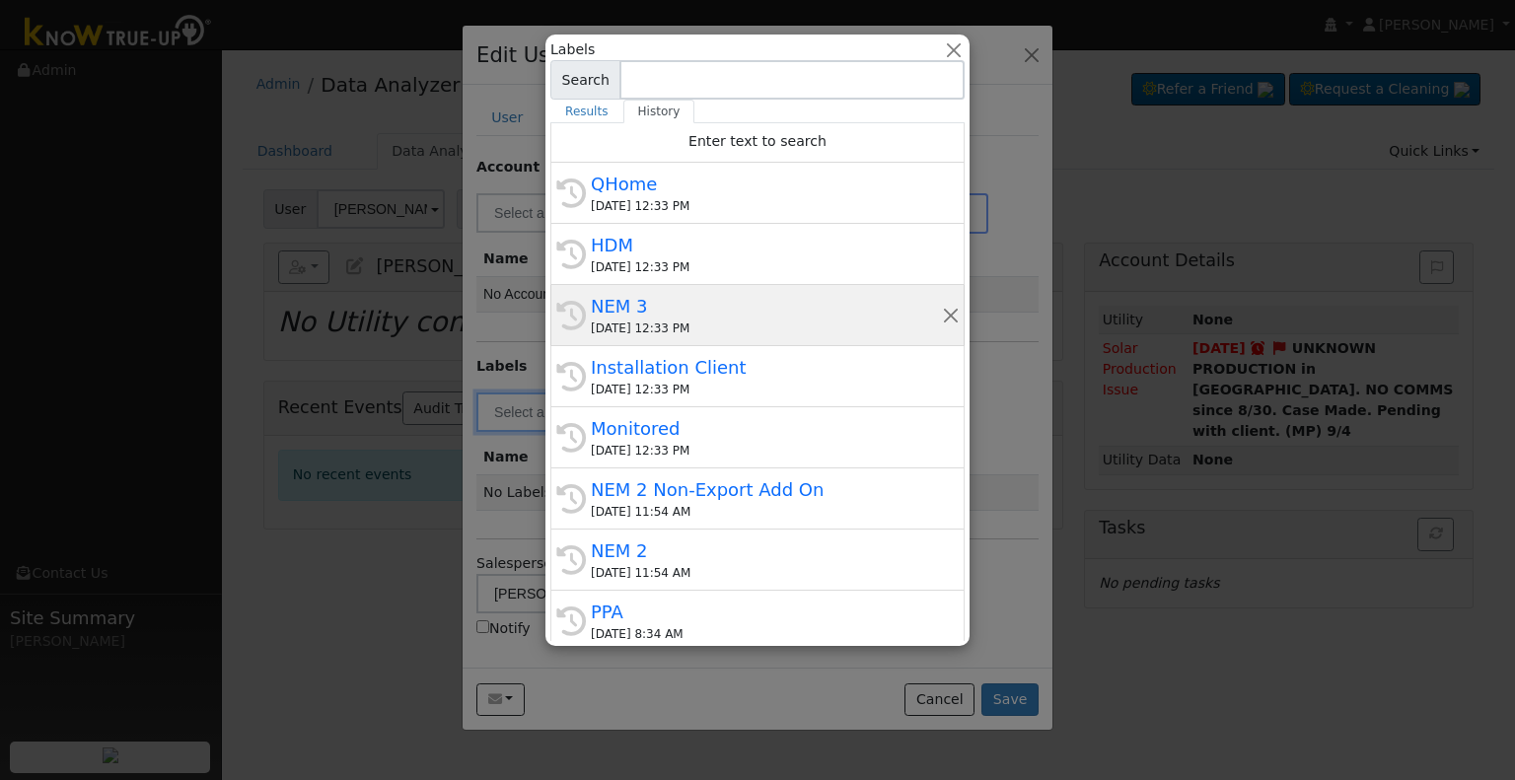
click at [682, 322] on div "09/11/2025 12:33 PM" at bounding box center [766, 329] width 351 height 18
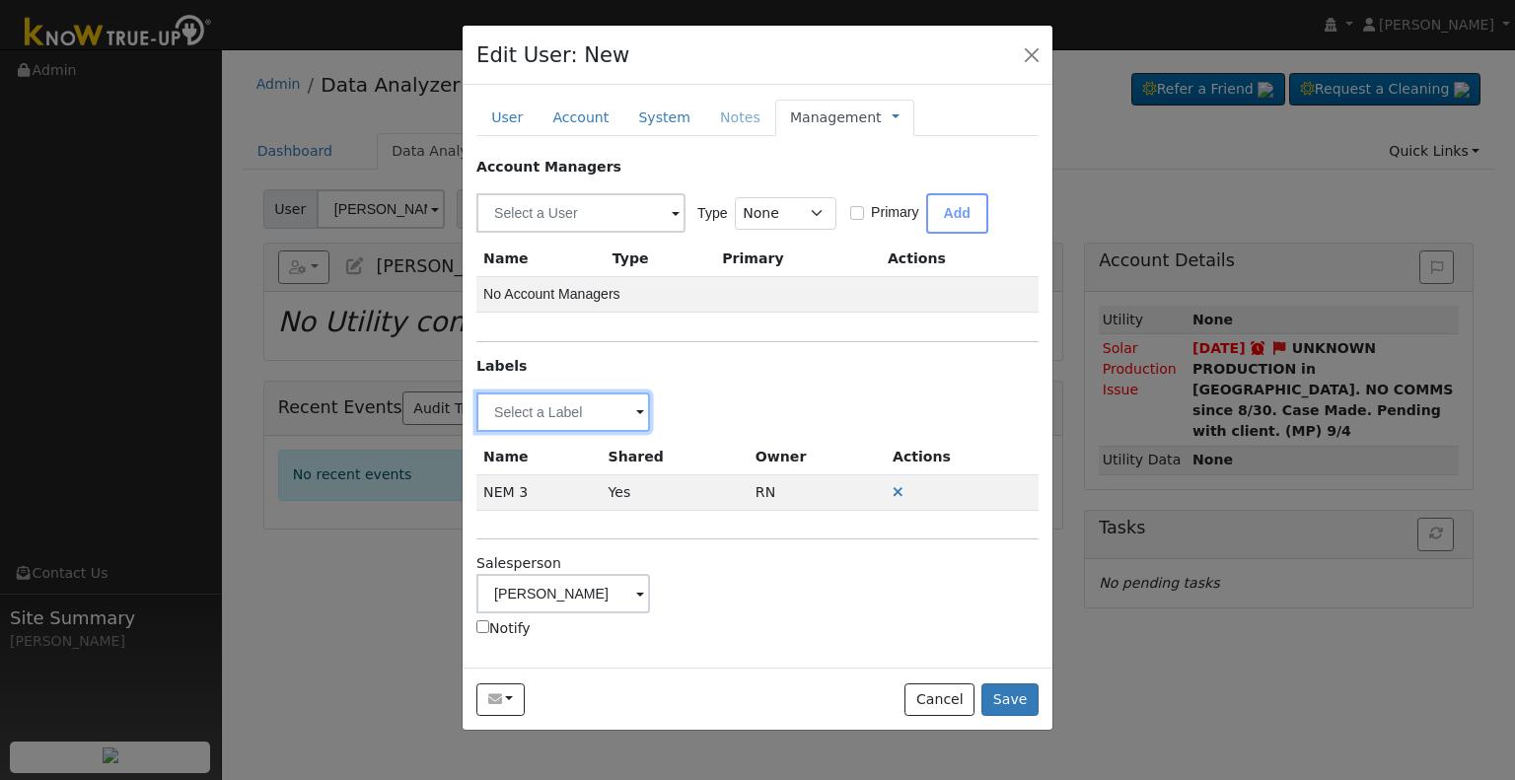
click at [560, 401] on input "text" at bounding box center [563, 412] width 174 height 39
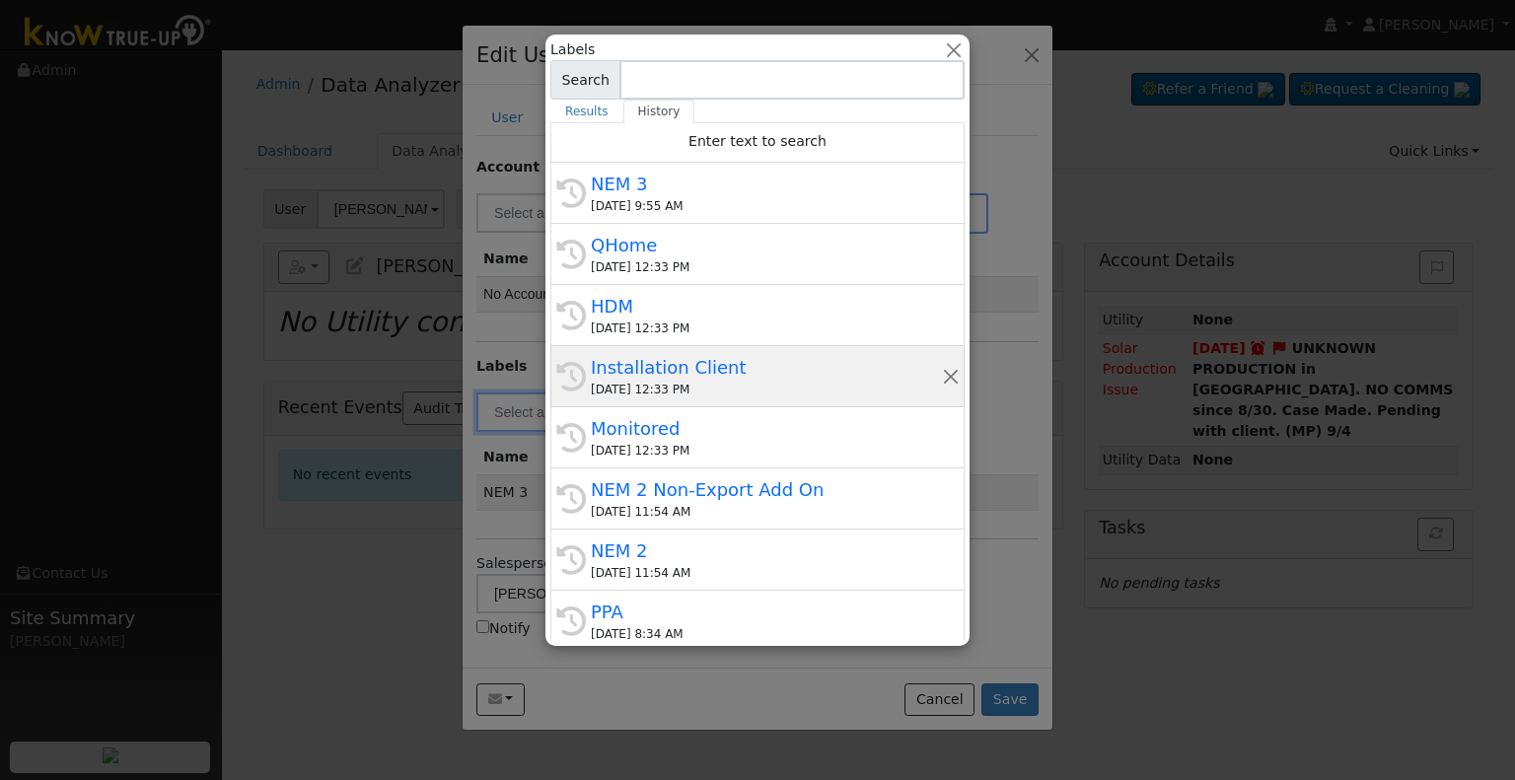
click at [724, 363] on div "Installation Client" at bounding box center [766, 367] width 351 height 27
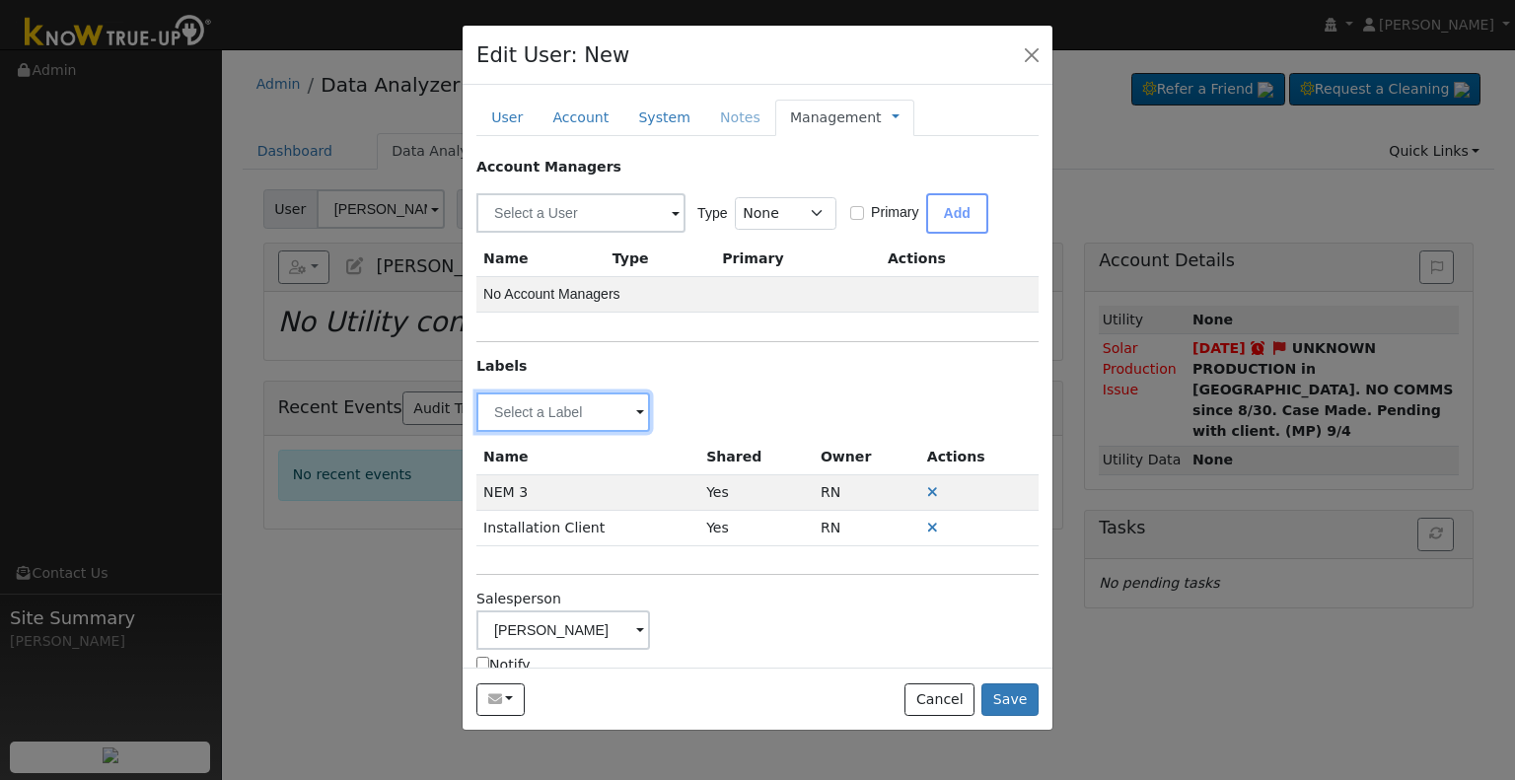
click at [548, 405] on input "text" at bounding box center [563, 412] width 174 height 39
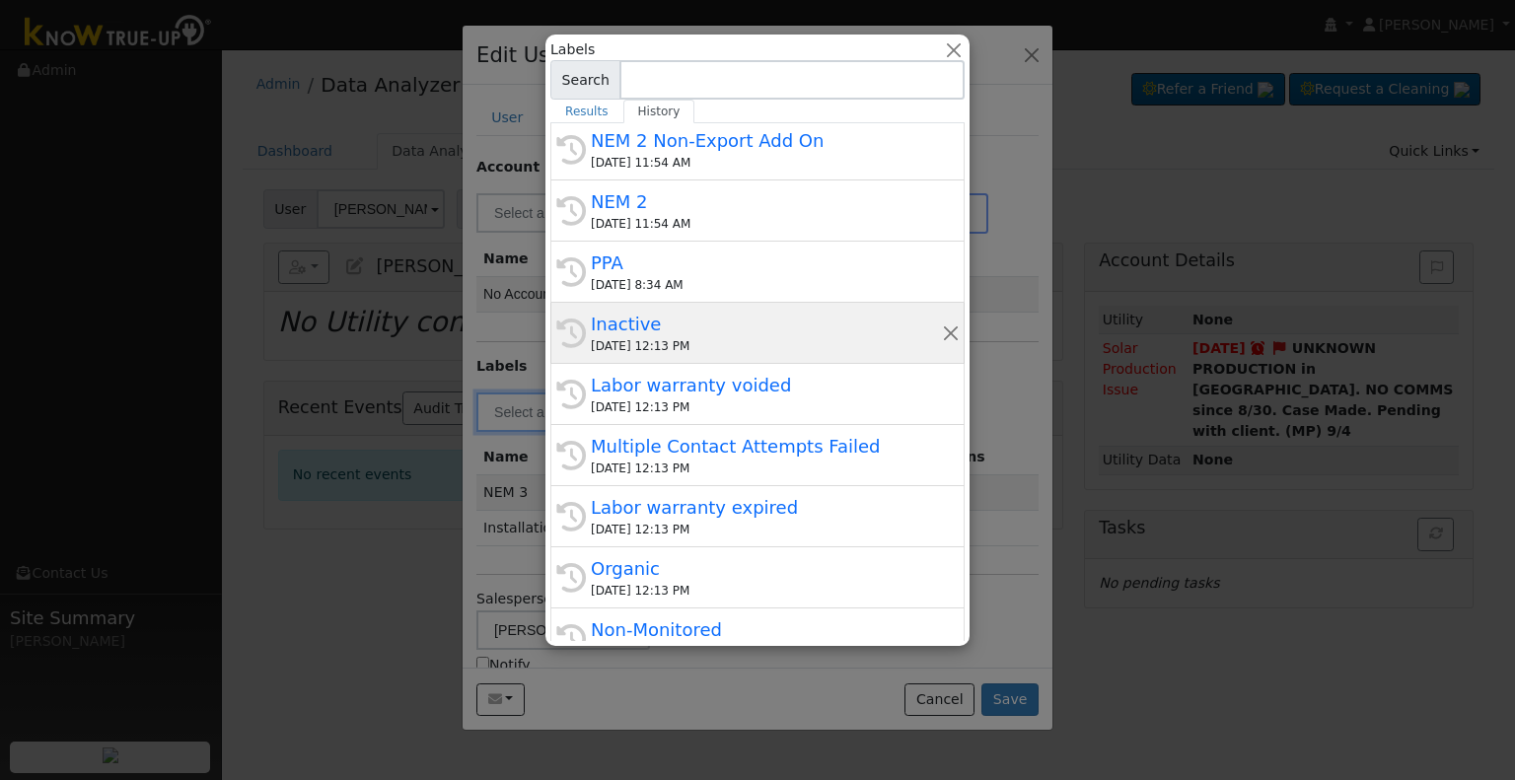
scroll to position [395, 0]
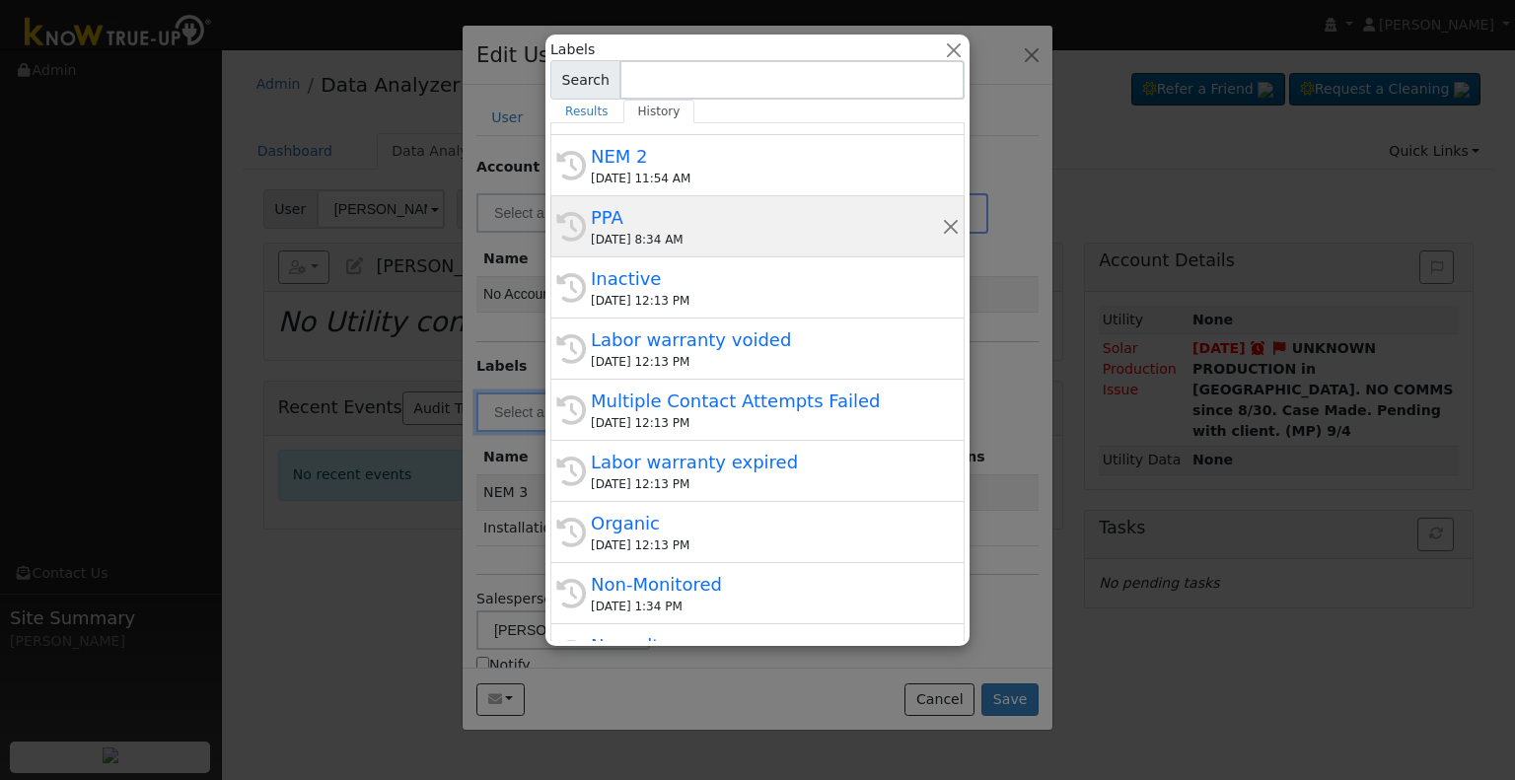
click at [660, 240] on div "09/11/2025 8:34 AM" at bounding box center [766, 240] width 351 height 18
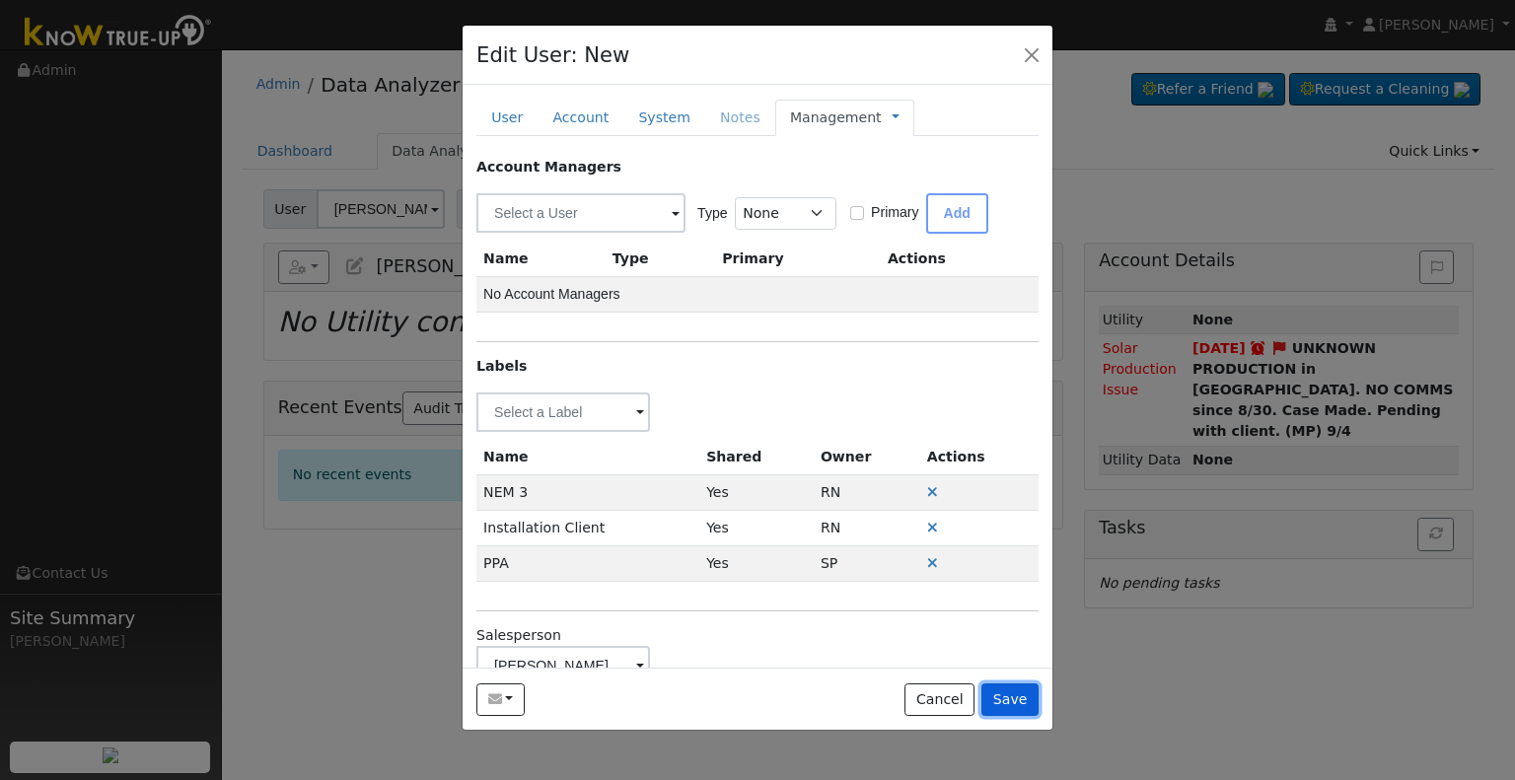
click at [1017, 689] on button "Save" at bounding box center [1009, 700] width 57 height 34
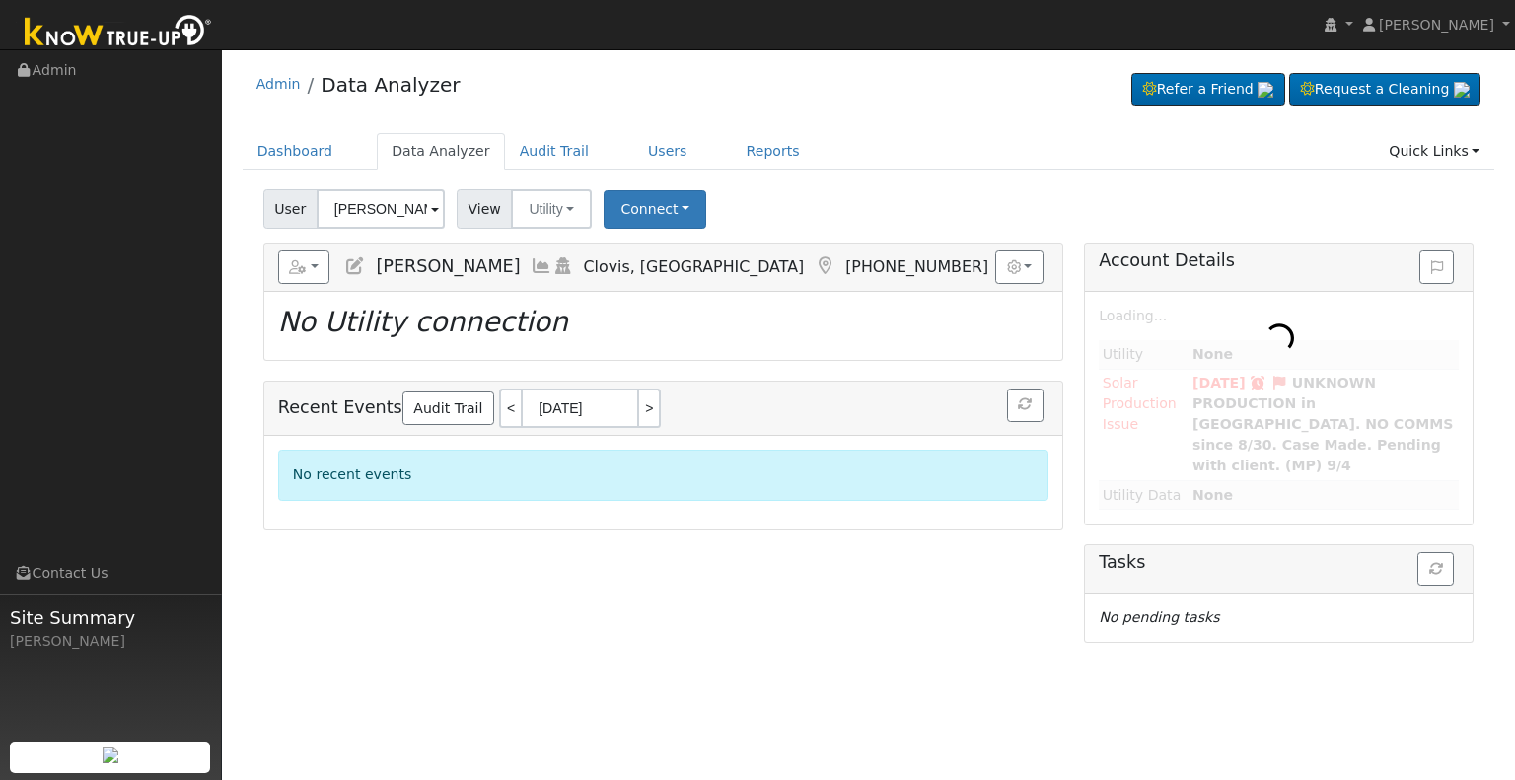
type input "[PERSON_NAME]"
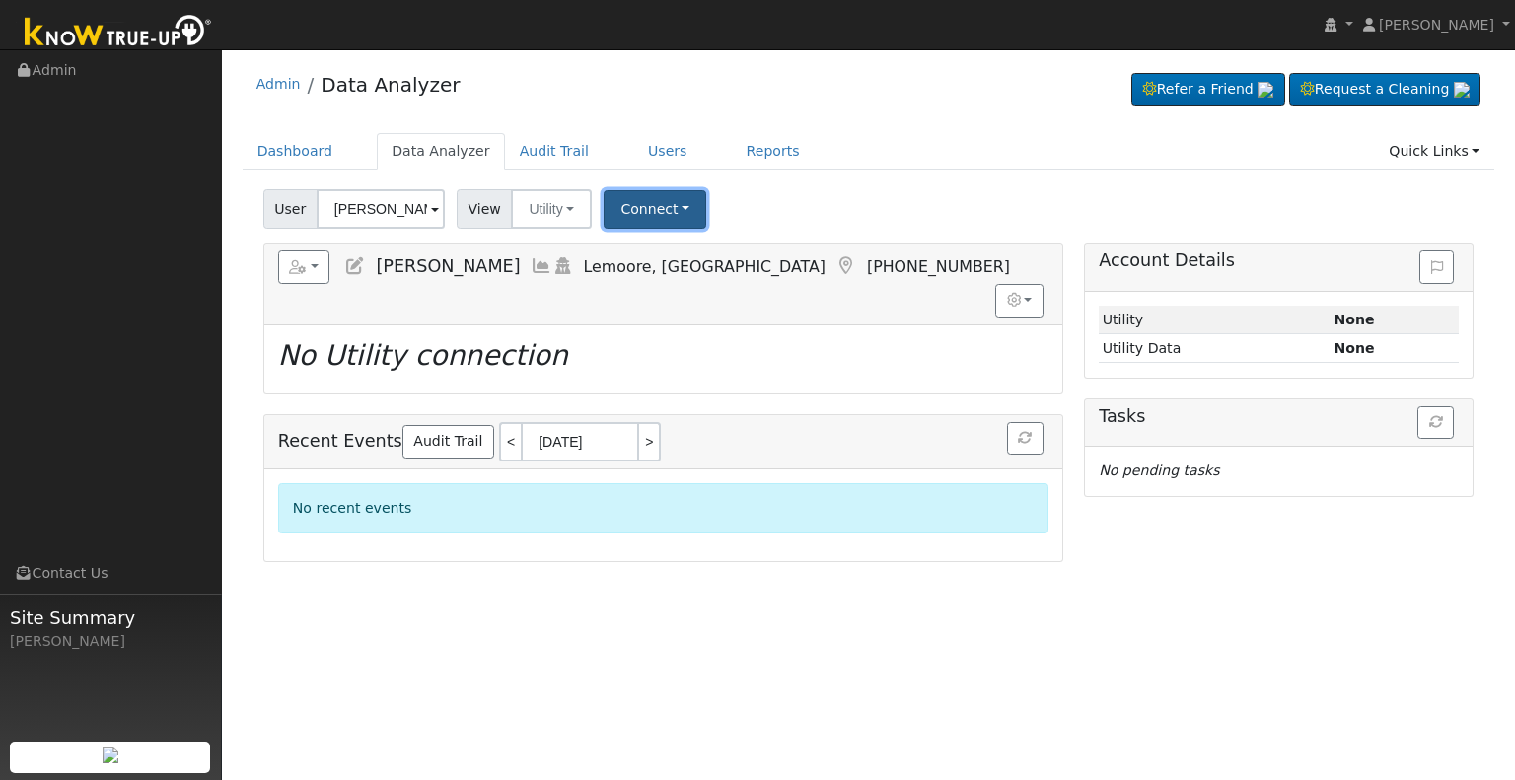
click at [639, 209] on button "Connect" at bounding box center [655, 209] width 103 height 38
click at [647, 248] on link "Select a Provider" at bounding box center [682, 253] width 154 height 28
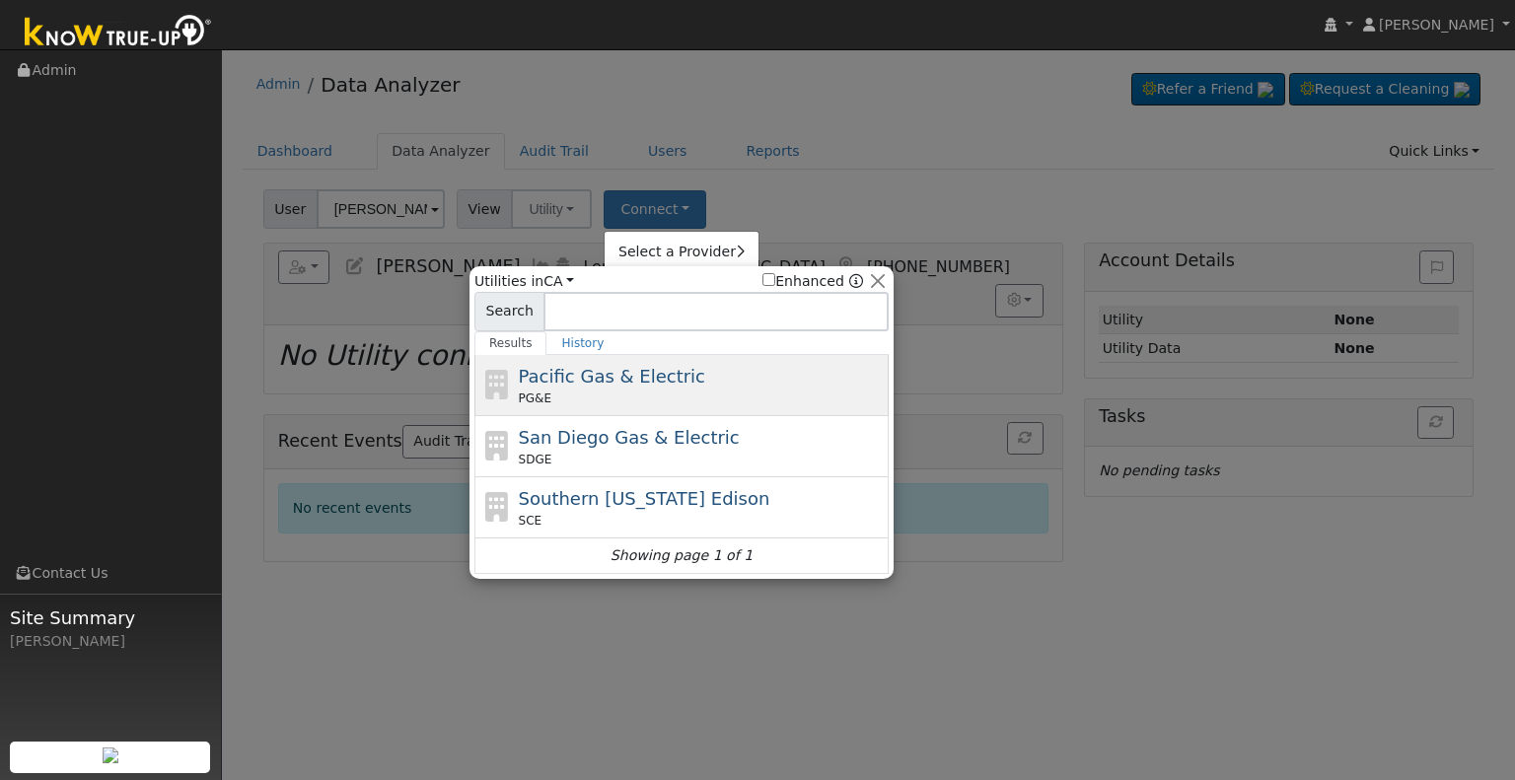
click at [603, 387] on div "Pacific Gas & Electric PG&E" at bounding box center [702, 385] width 366 height 44
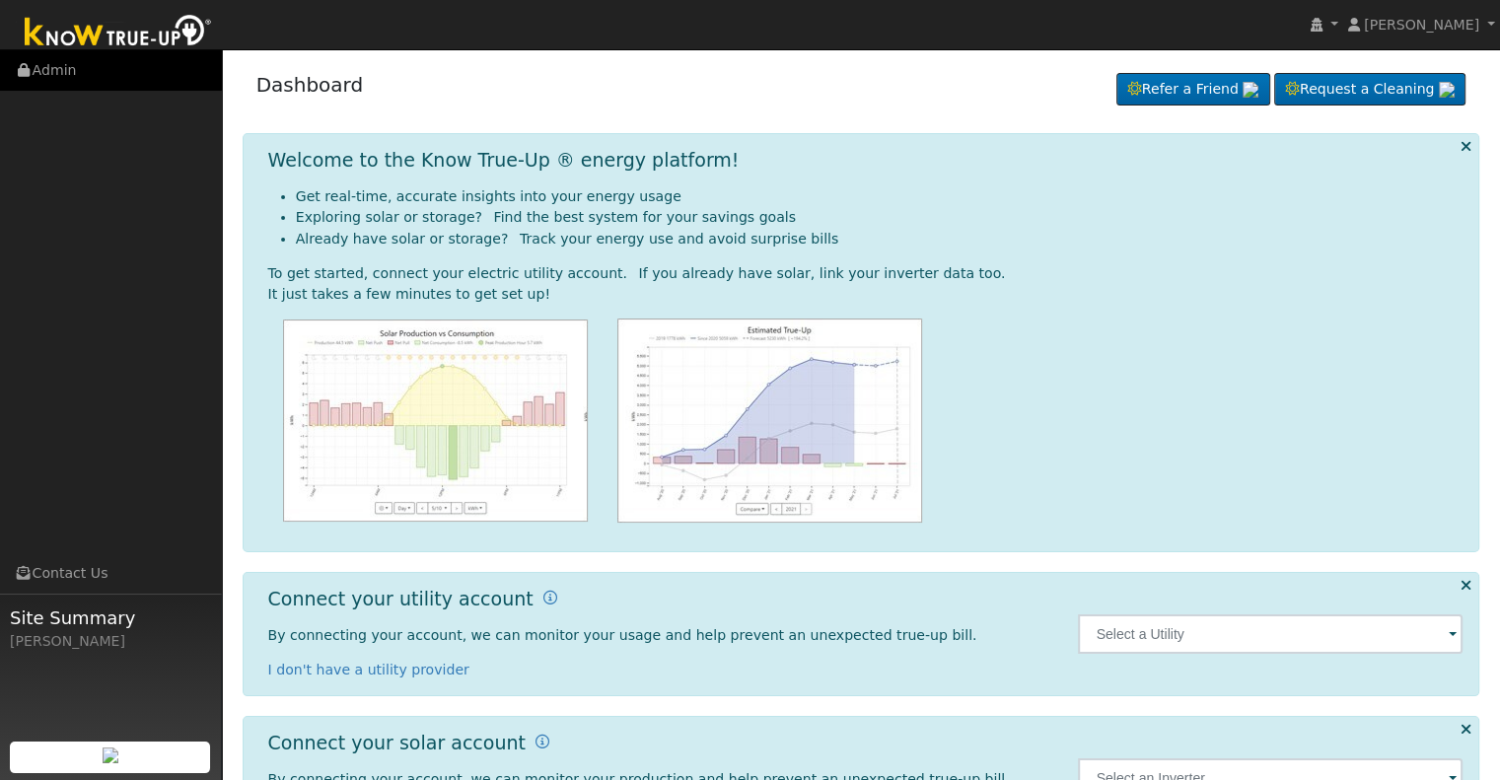
click at [98, 56] on link "Admin" at bounding box center [111, 70] width 222 height 40
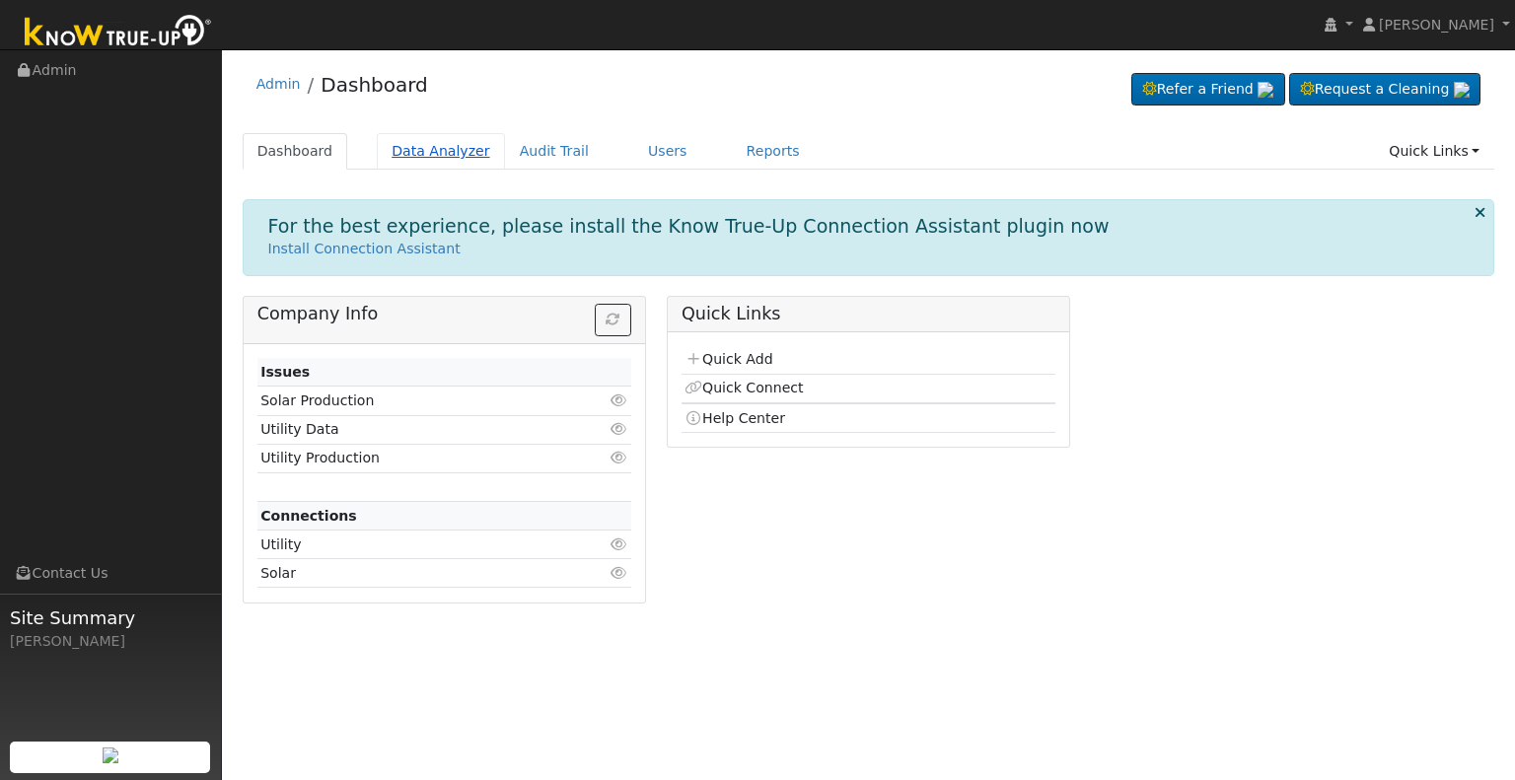
click at [406, 145] on link "Data Analyzer" at bounding box center [441, 151] width 128 height 36
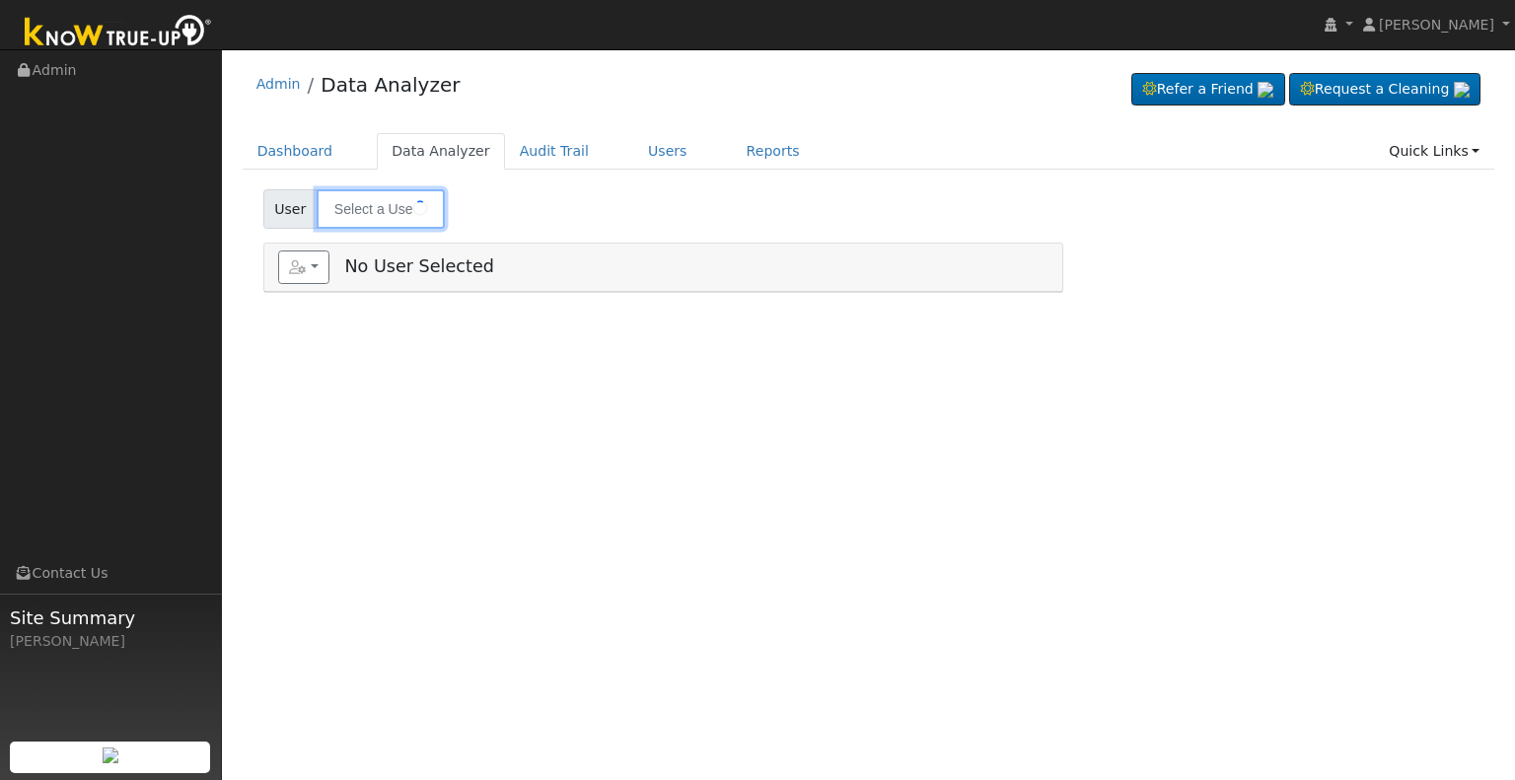
type input "Norma Acosta"
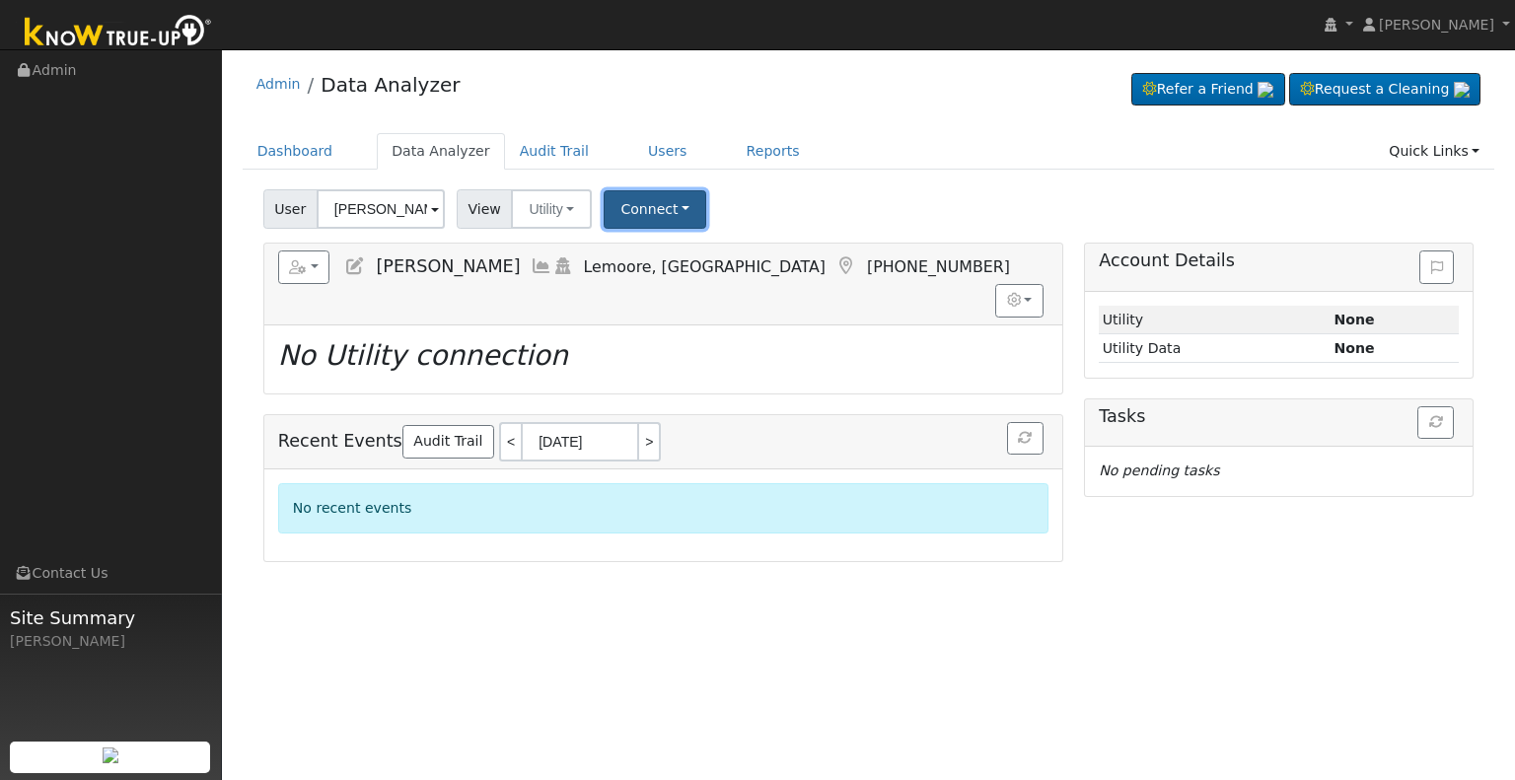
click at [661, 206] on button "Connect" at bounding box center [655, 209] width 103 height 38
click at [680, 255] on link "Select a Provider" at bounding box center [682, 253] width 154 height 28
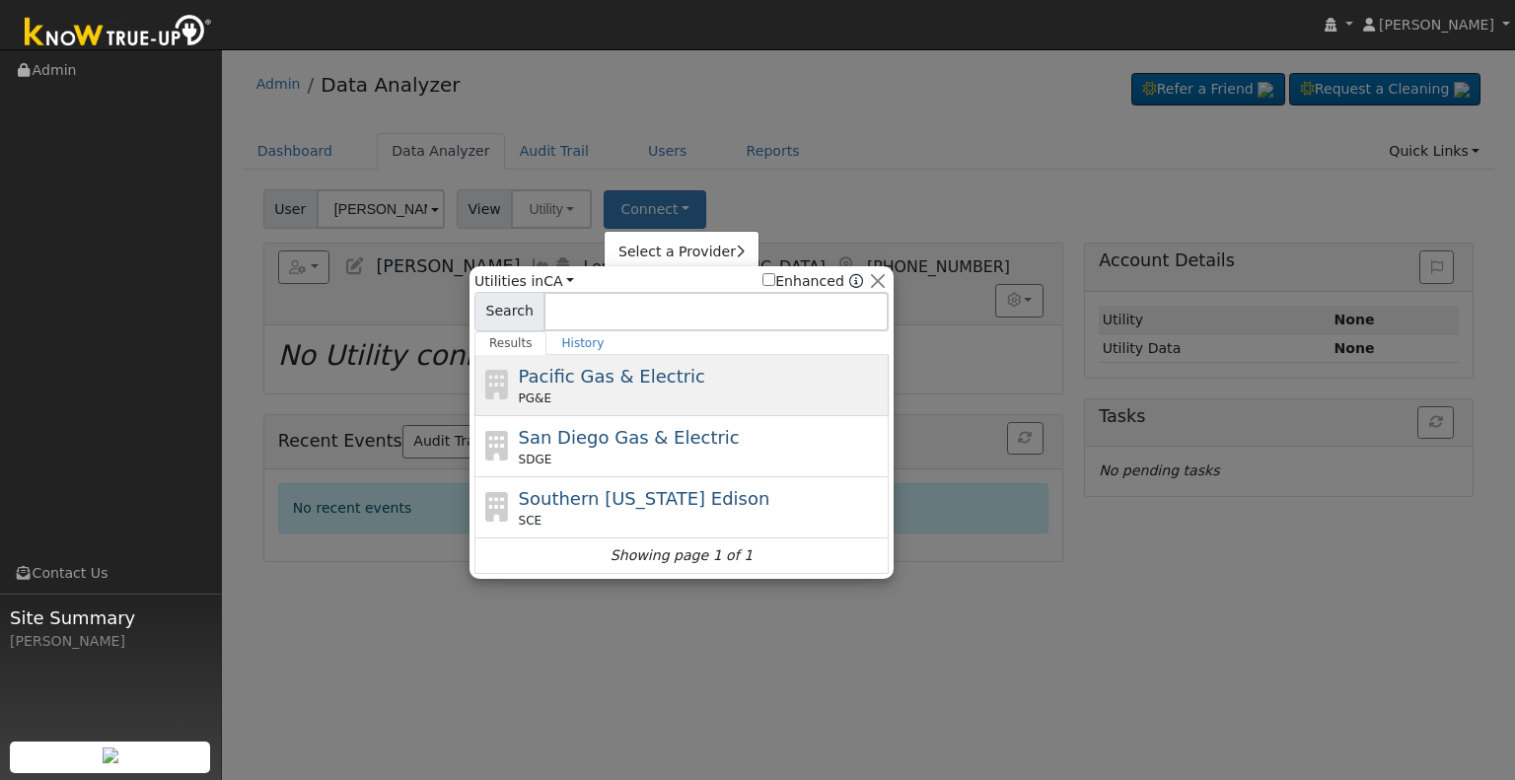
click at [643, 367] on span "Pacific Gas & Electric" at bounding box center [612, 376] width 186 height 21
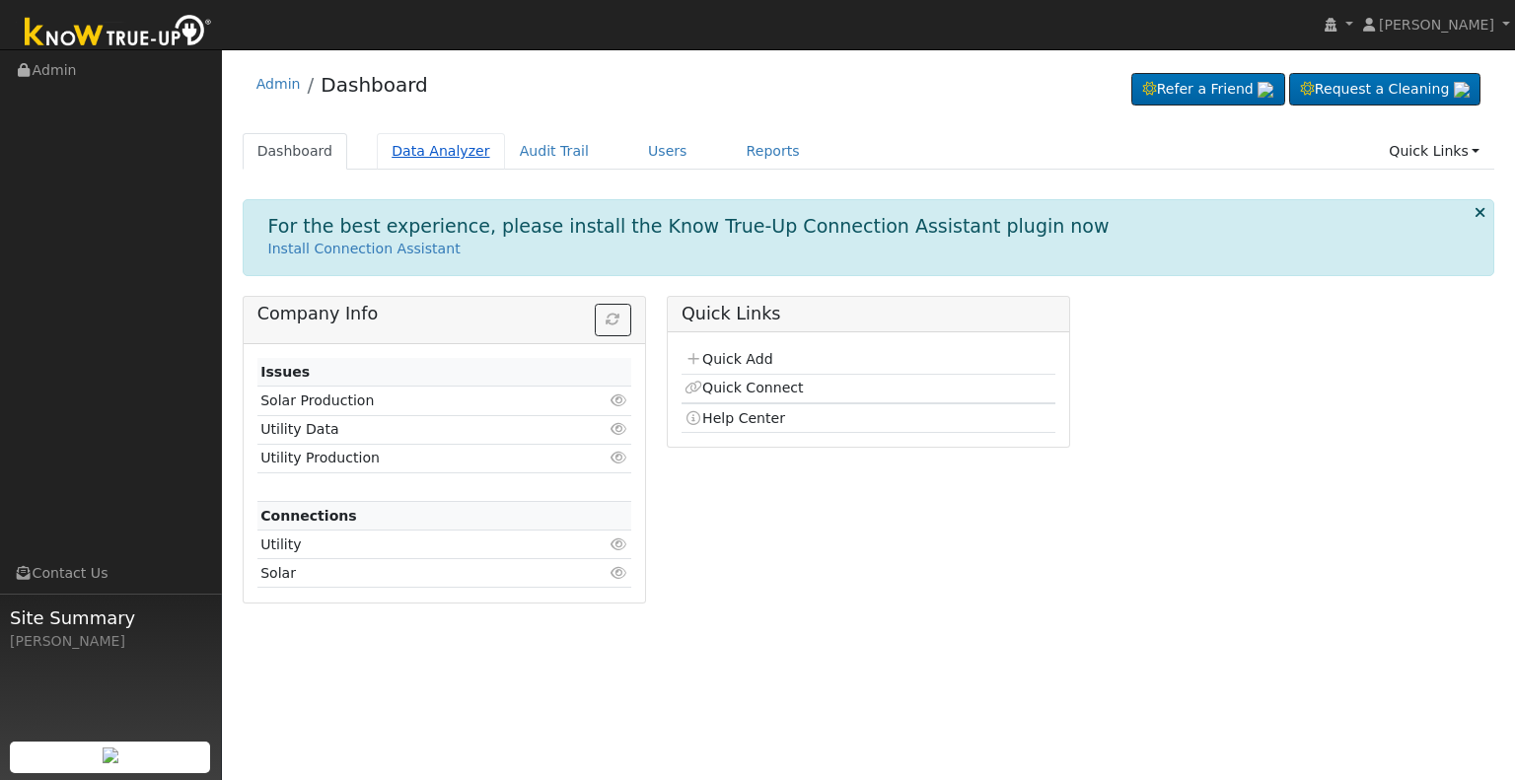
click at [437, 154] on link "Data Analyzer" at bounding box center [441, 151] width 128 height 36
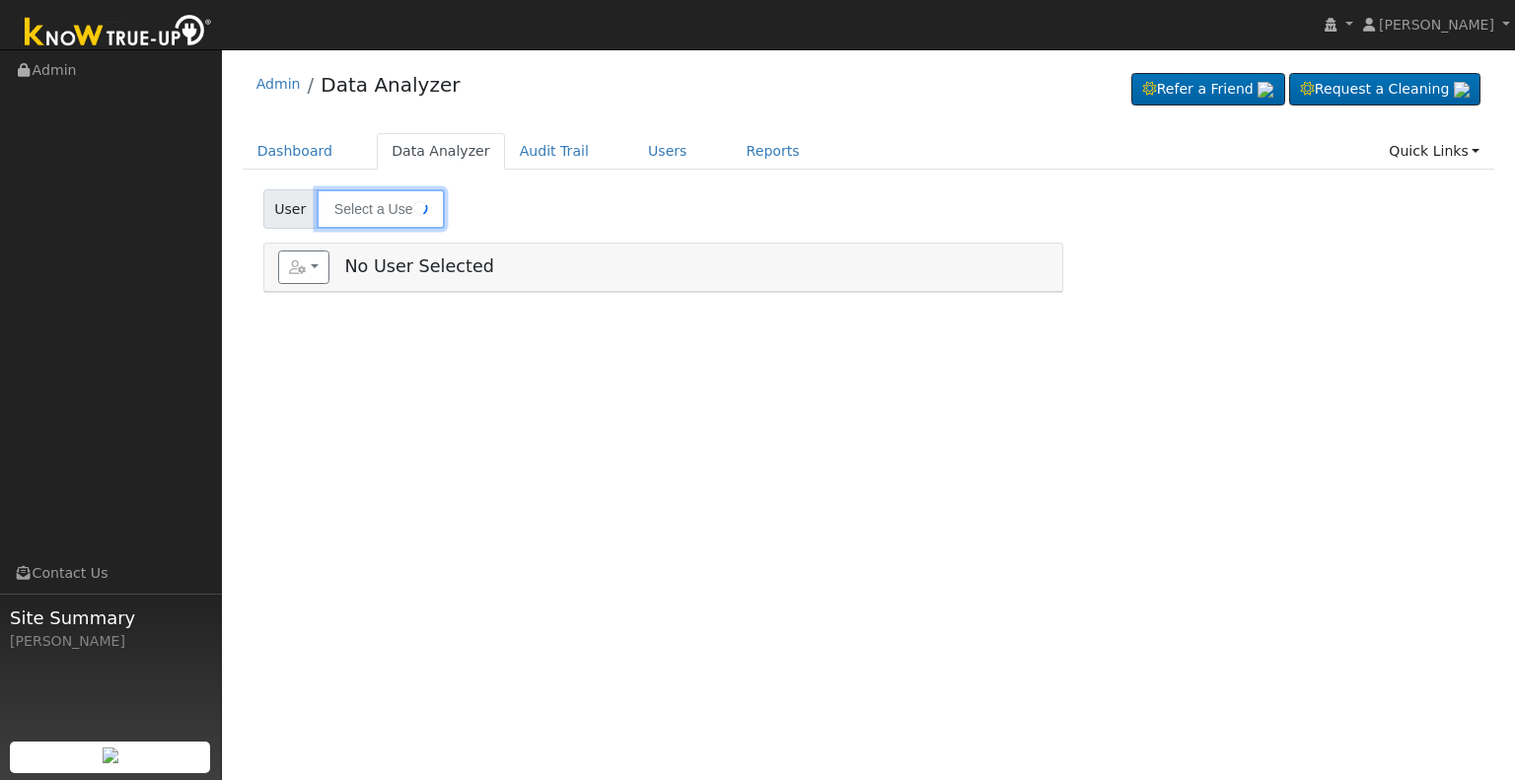
type input "Norma Acosta"
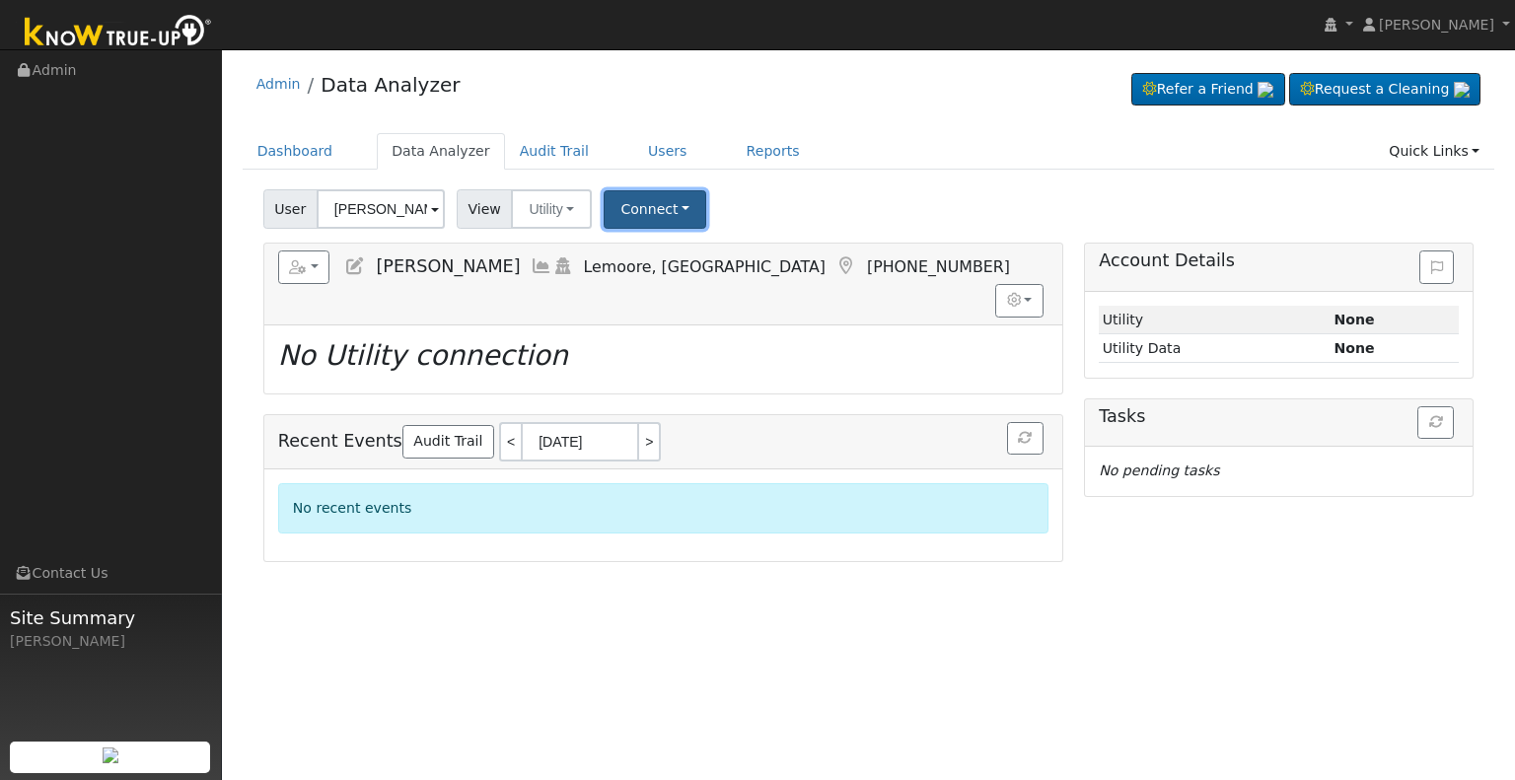
click at [645, 210] on button "Connect" at bounding box center [655, 209] width 103 height 38
click at [667, 251] on link "Select a Provider" at bounding box center [682, 253] width 154 height 28
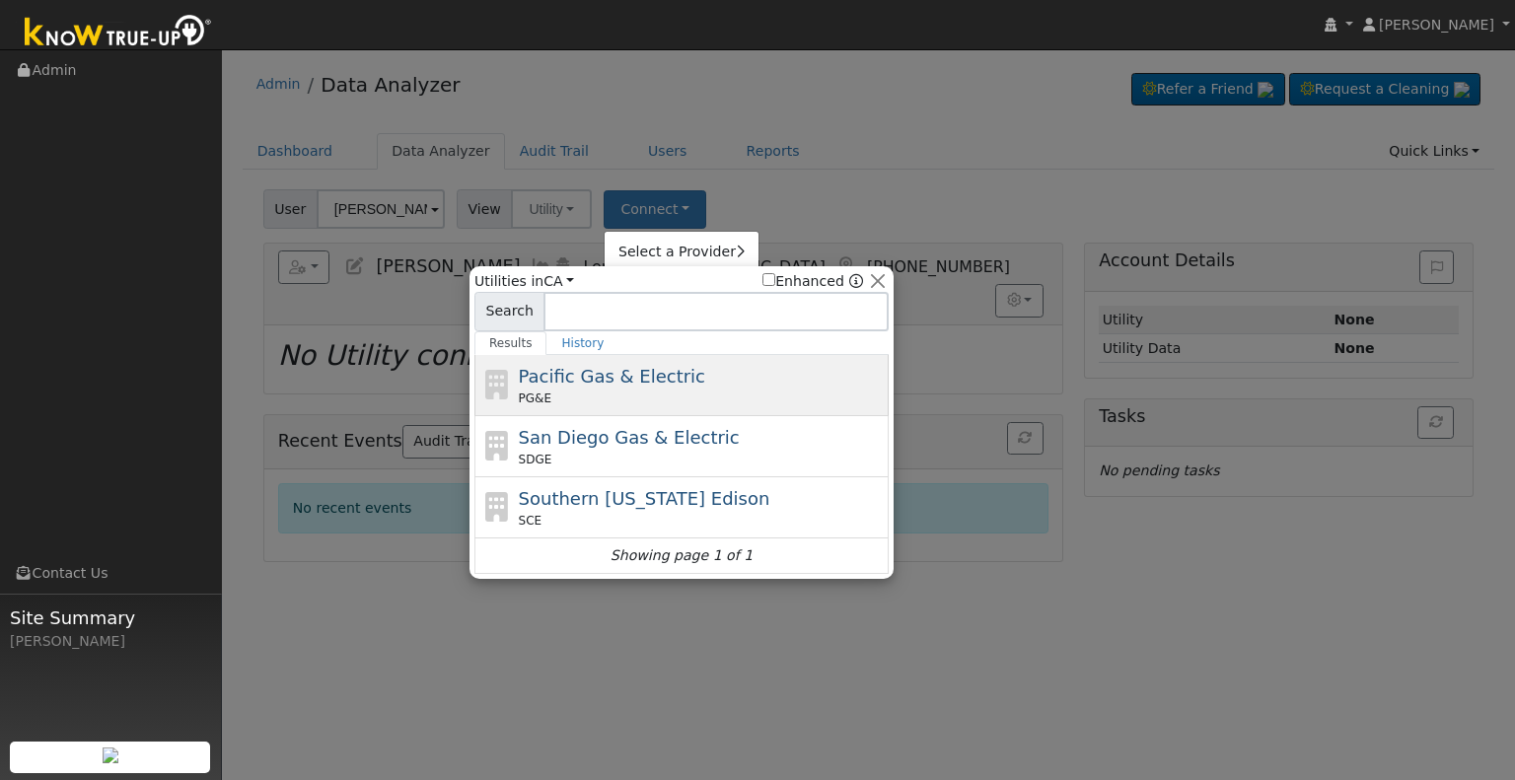
click at [606, 383] on span "Pacific Gas & Electric" at bounding box center [612, 376] width 186 height 21
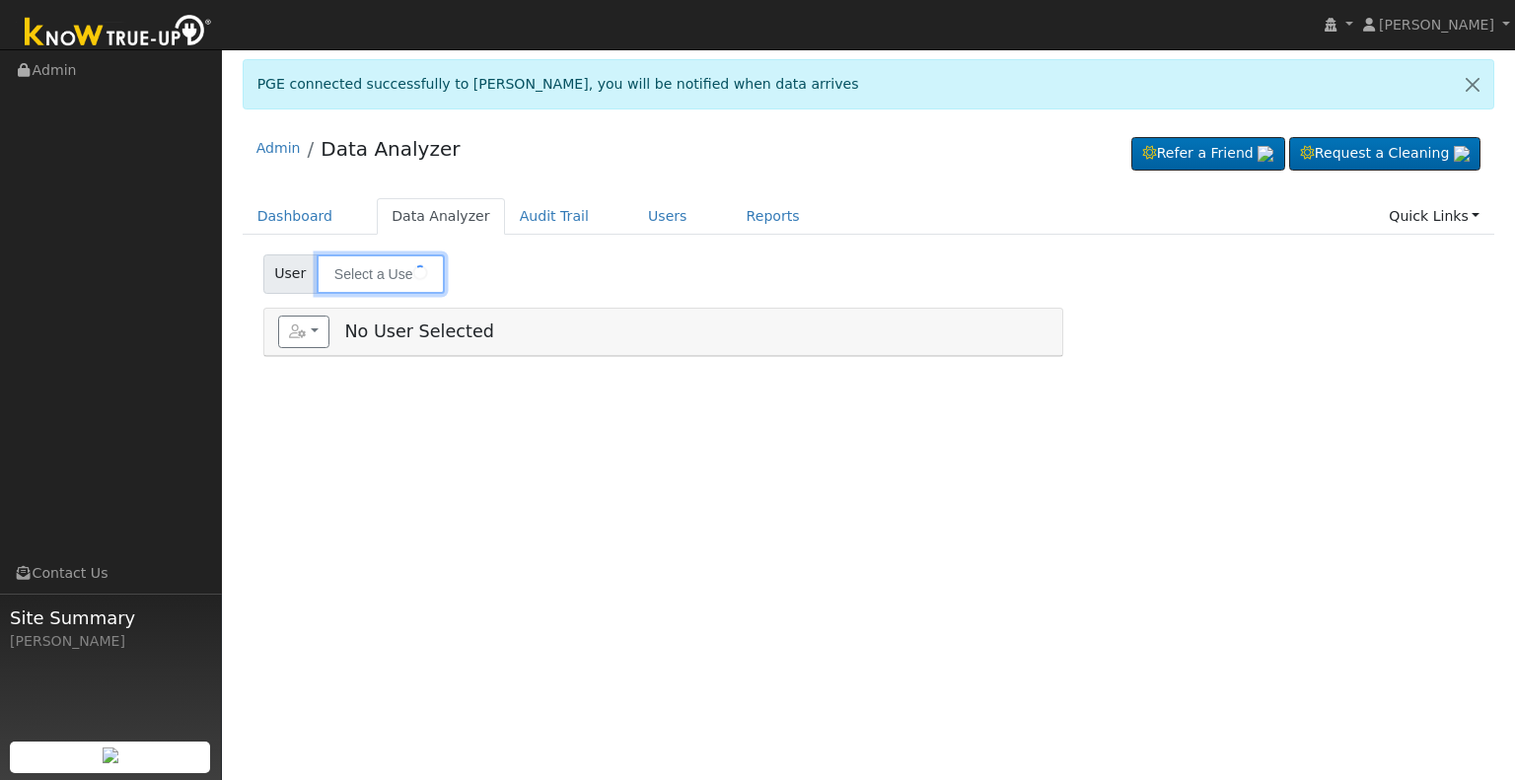
type input "[PERSON_NAME]"
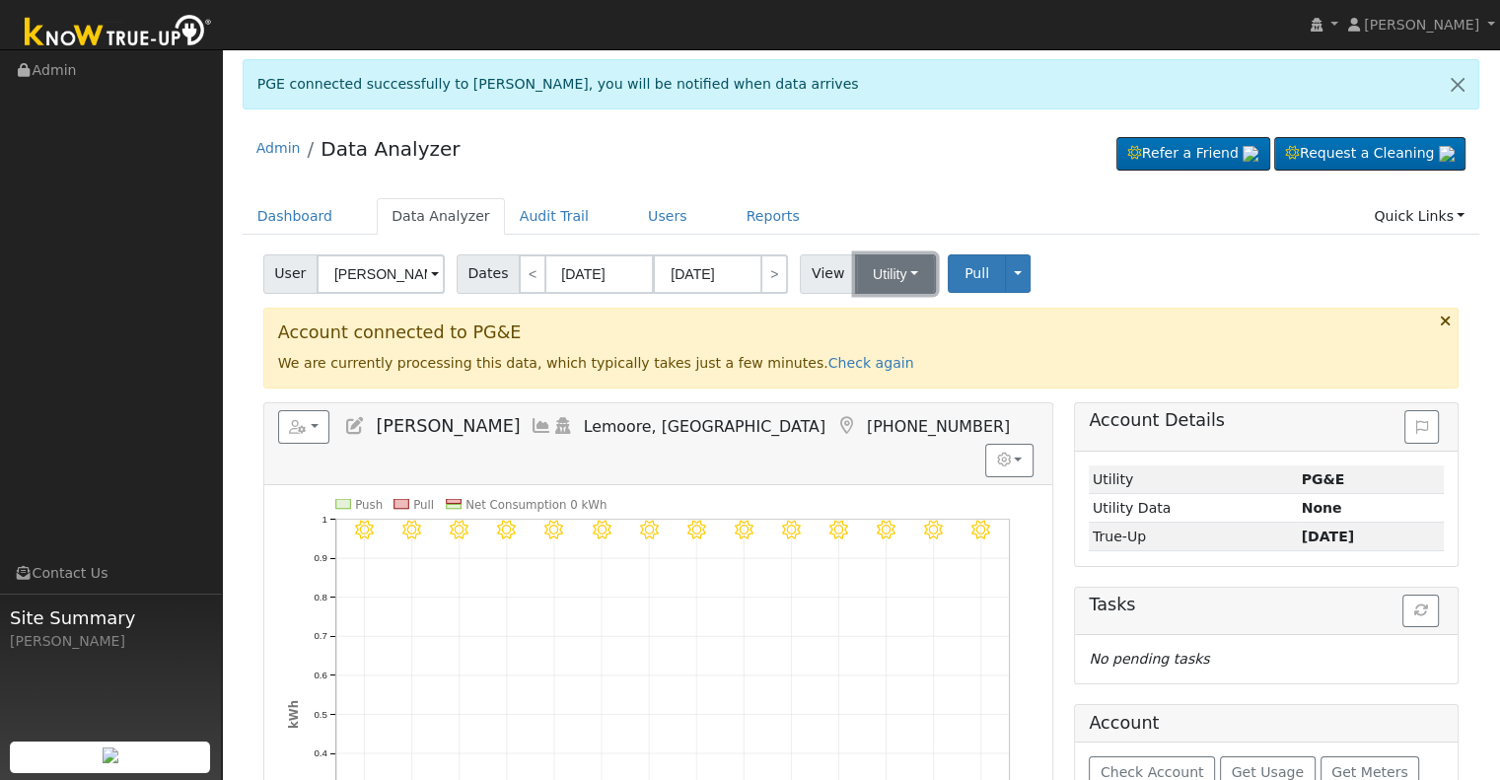
click at [901, 275] on button "Utility" at bounding box center [895, 273] width 81 height 39
click at [889, 346] on link "Solar" at bounding box center [919, 345] width 137 height 28
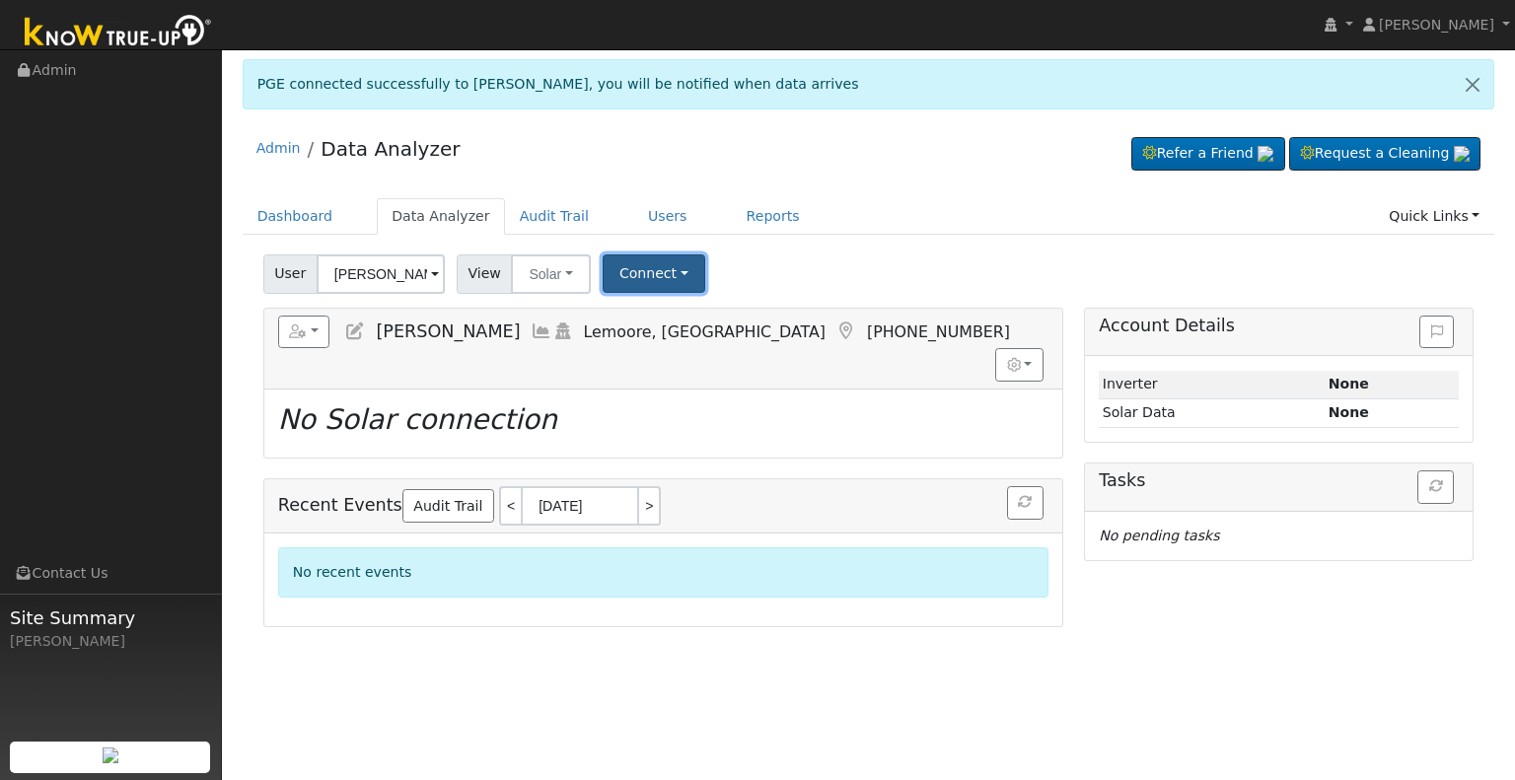
click at [645, 271] on button "Connect" at bounding box center [654, 273] width 103 height 38
click at [665, 311] on link "Select a Provider" at bounding box center [680, 317] width 154 height 28
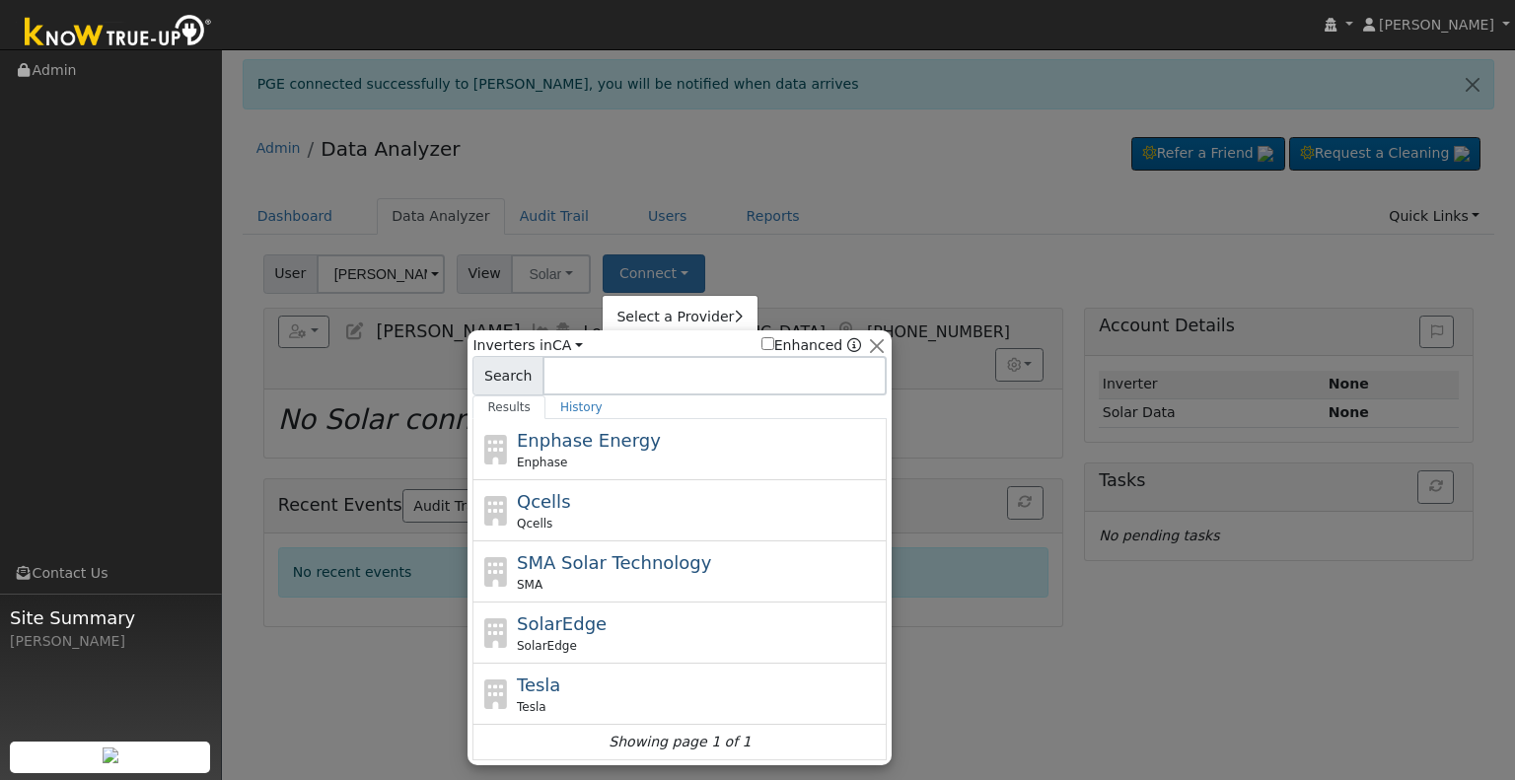
drag, startPoint x: 640, startPoint y: 630, endPoint x: 935, endPoint y: 539, distance: 308.5
click at [645, 628] on div "SolarEdge SolarEdge" at bounding box center [700, 632] width 366 height 44
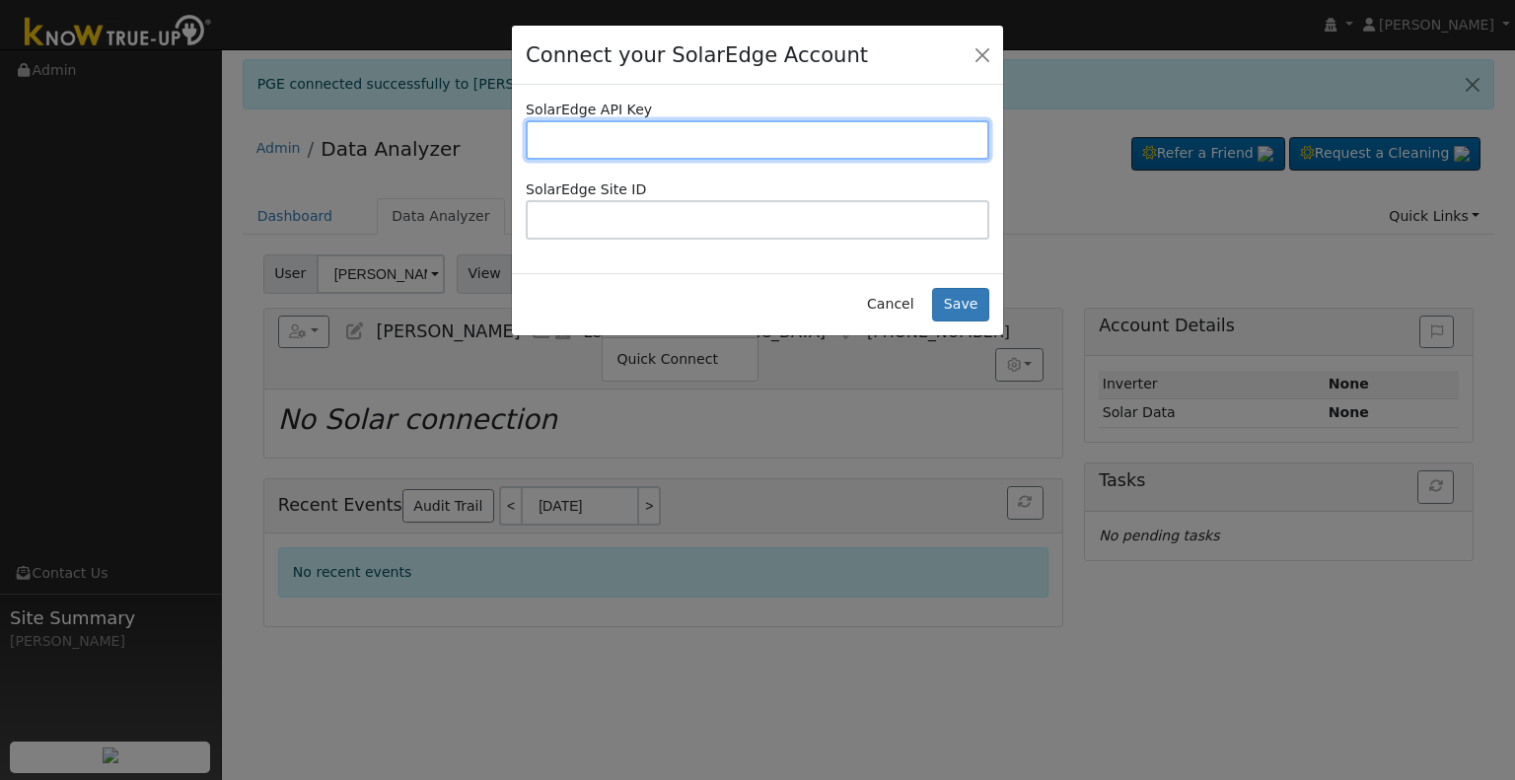
click at [687, 139] on input "text" at bounding box center [758, 139] width 464 height 39
paste input "PMJ9OUGT99WETZGQWO9BW7CE9DWKJJWV"
type input "PMJ9OUGT99WETZGQWO9BW7CE9DWKJJWV"
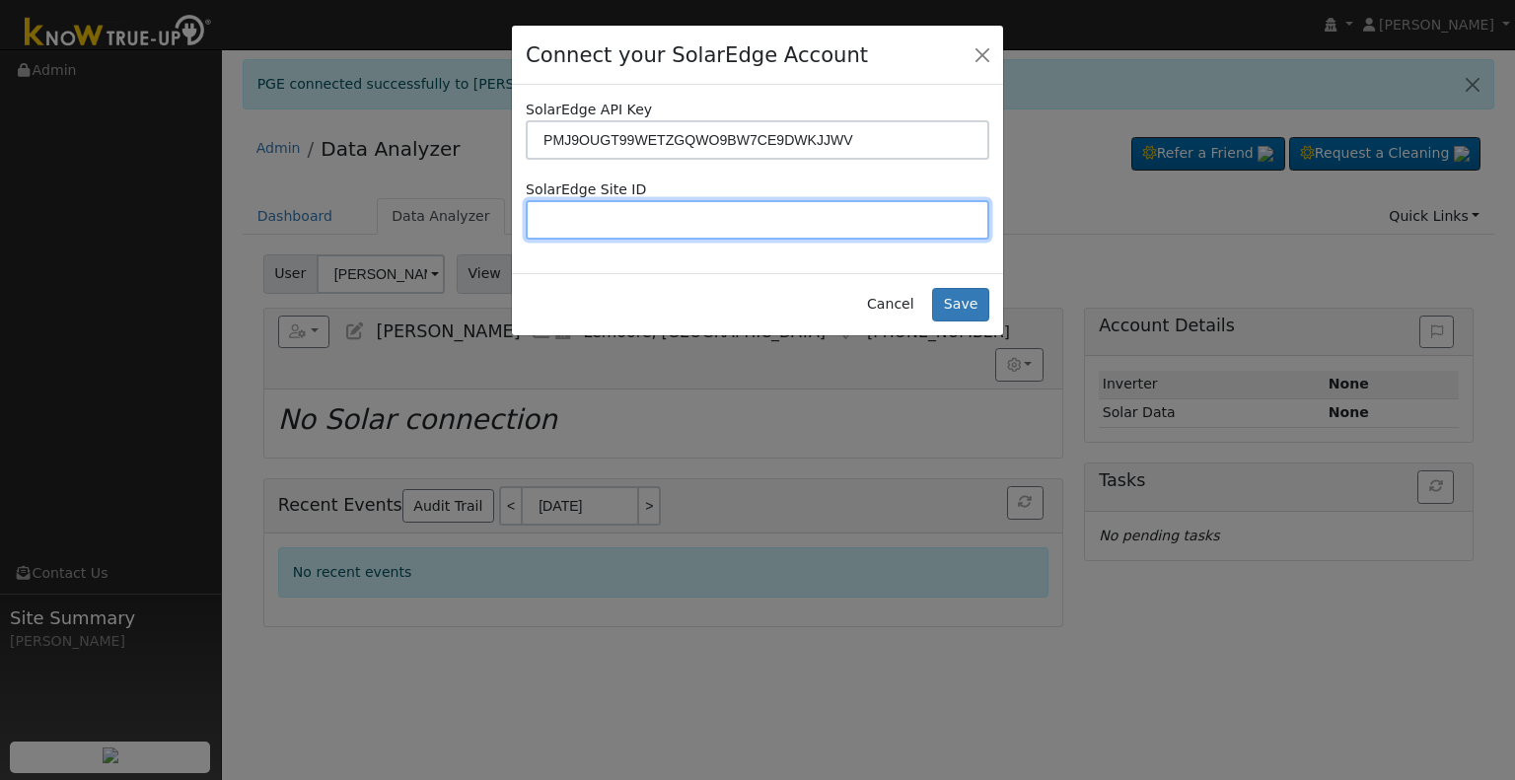
click at [797, 217] on input "text" at bounding box center [758, 219] width 464 height 39
paste input "4722461"
type input "4722461"
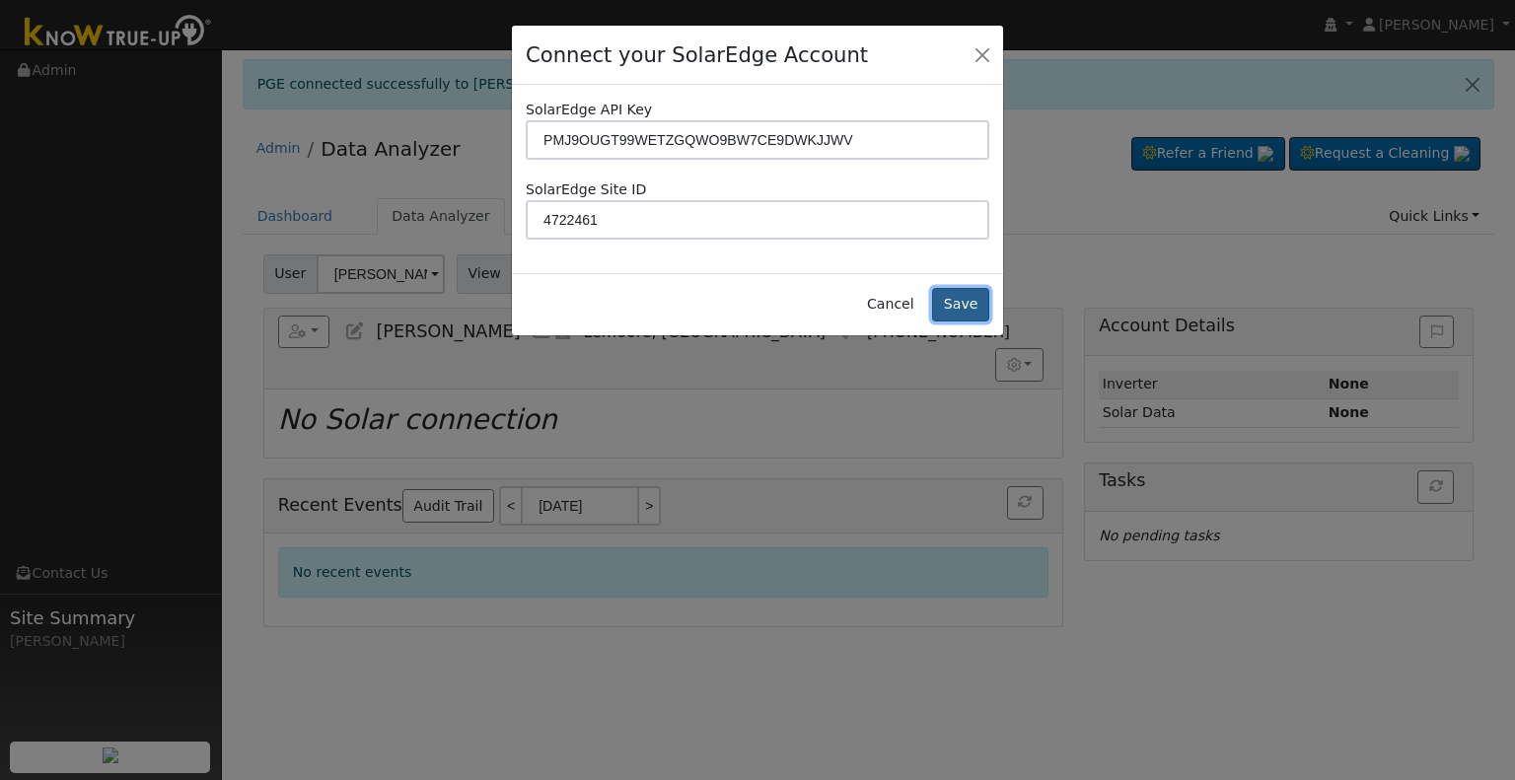
click at [963, 303] on button "Save" at bounding box center [960, 305] width 57 height 34
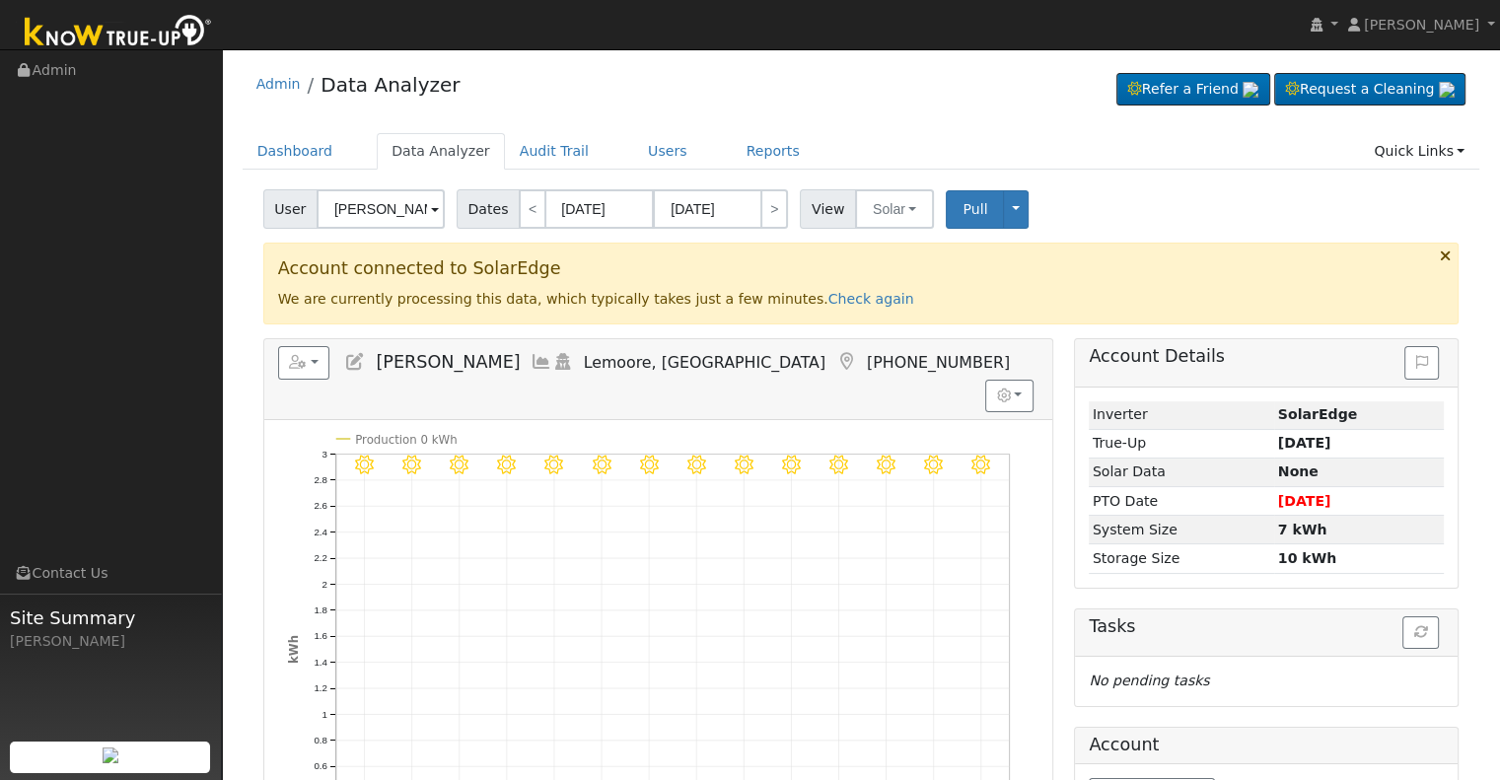
scroll to position [99, 0]
